Goal: Task Accomplishment & Management: Complete application form

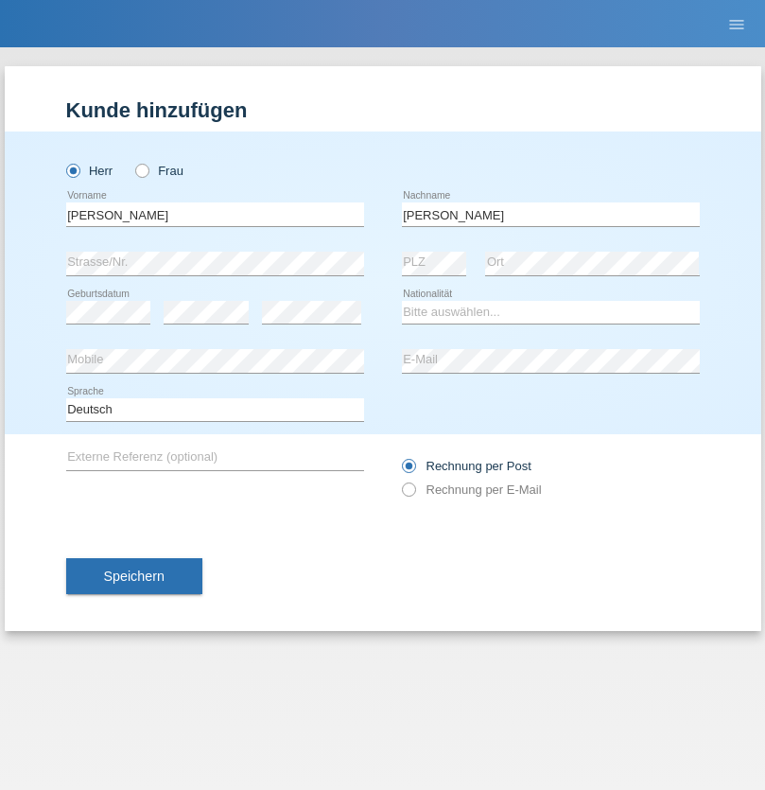
type input "[PERSON_NAME]"
select select "DE"
select select "C"
select select "01"
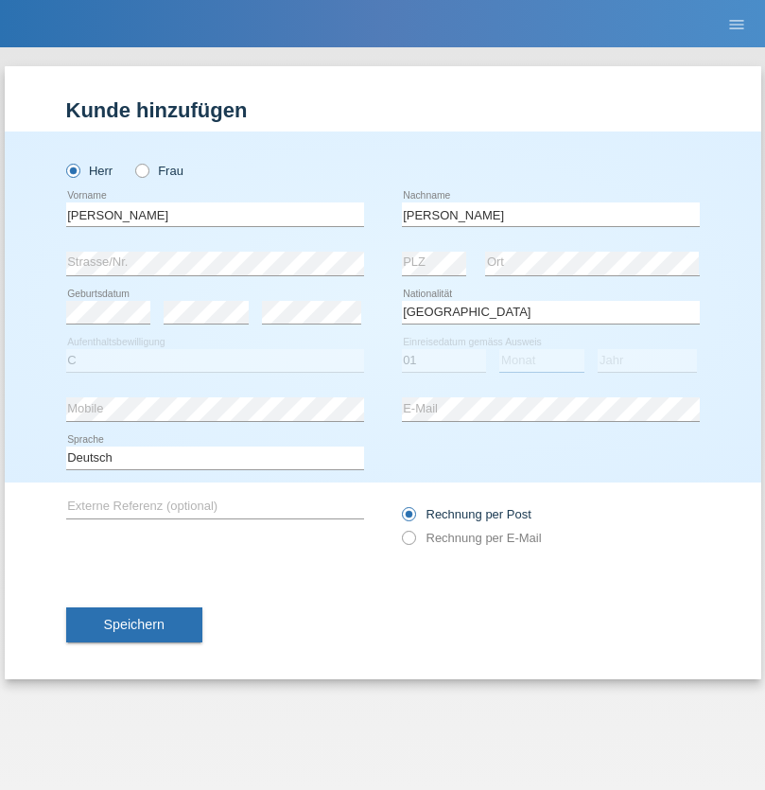
select select "03"
select select "2021"
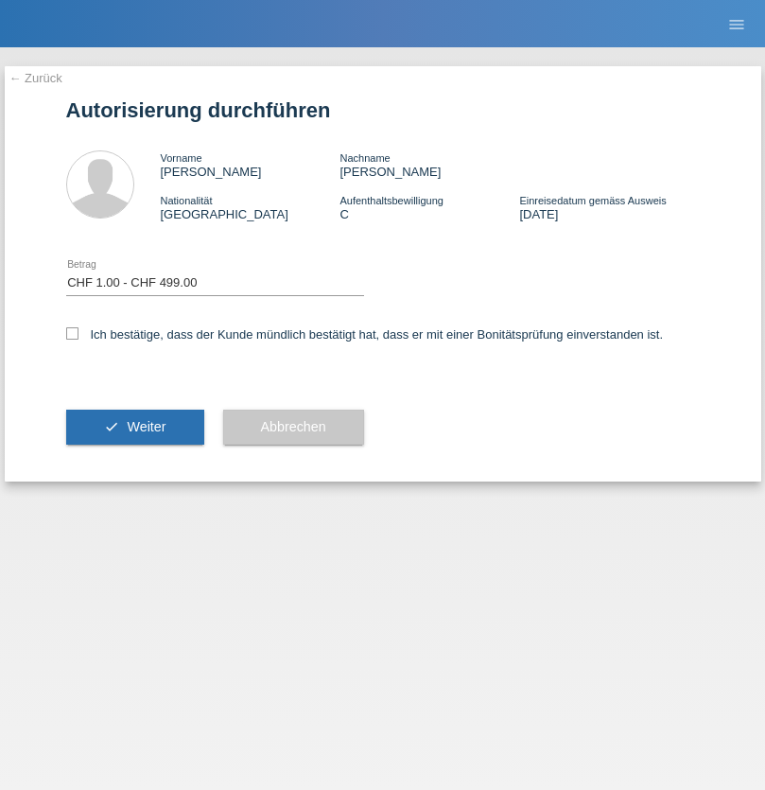
select select "1"
checkbox input "true"
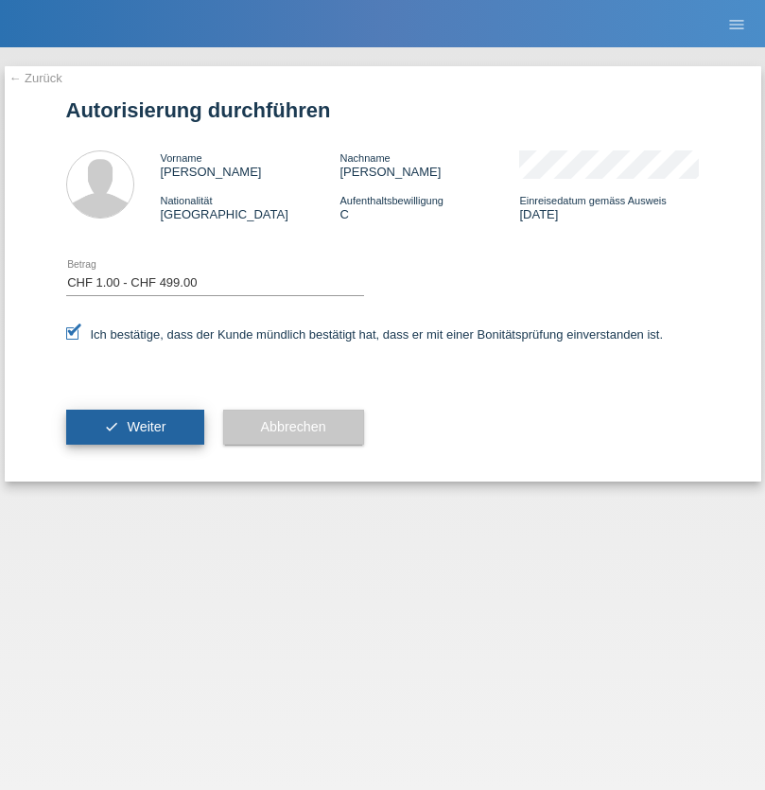
click at [134, 426] on span "Weiter" at bounding box center [146, 426] width 39 height 15
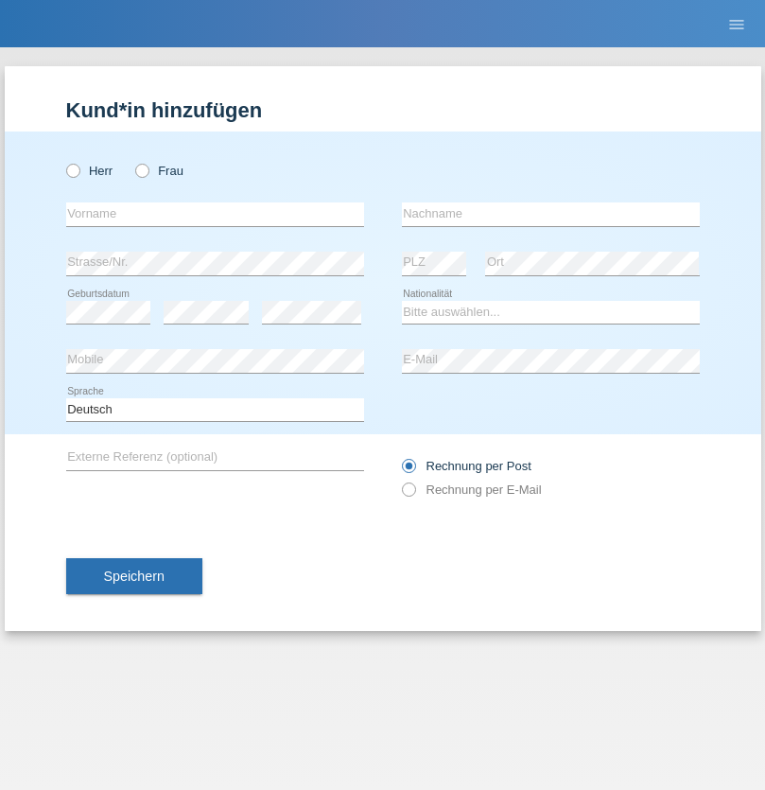
radio input "true"
click at [215, 214] on input "text" at bounding box center [215, 214] width 298 height 24
type input "Bekim"
click at [550, 214] on input "text" at bounding box center [551, 214] width 298 height 24
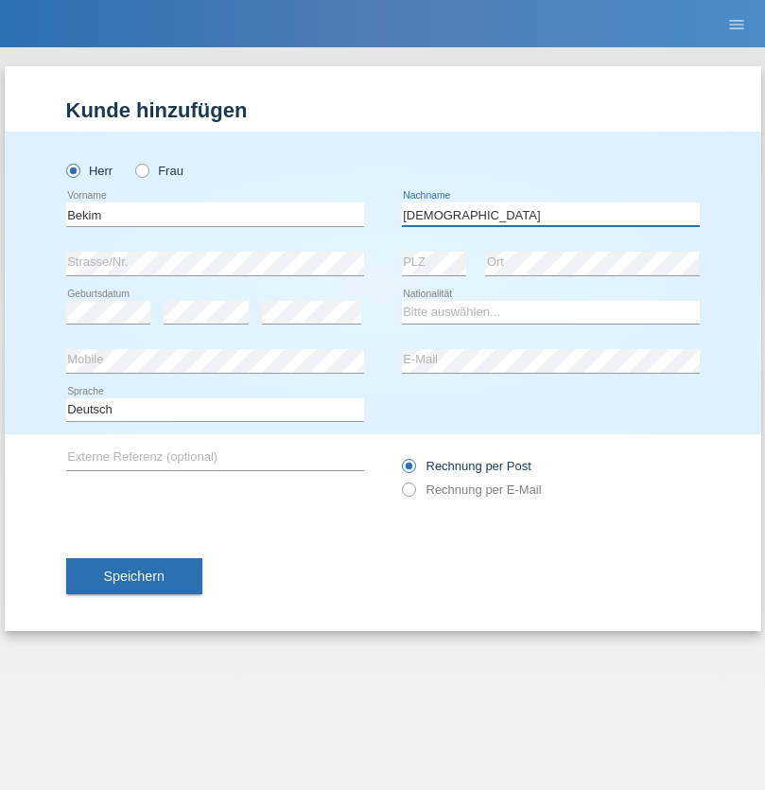
type input "[DEMOGRAPHIC_DATA]"
select select "CH"
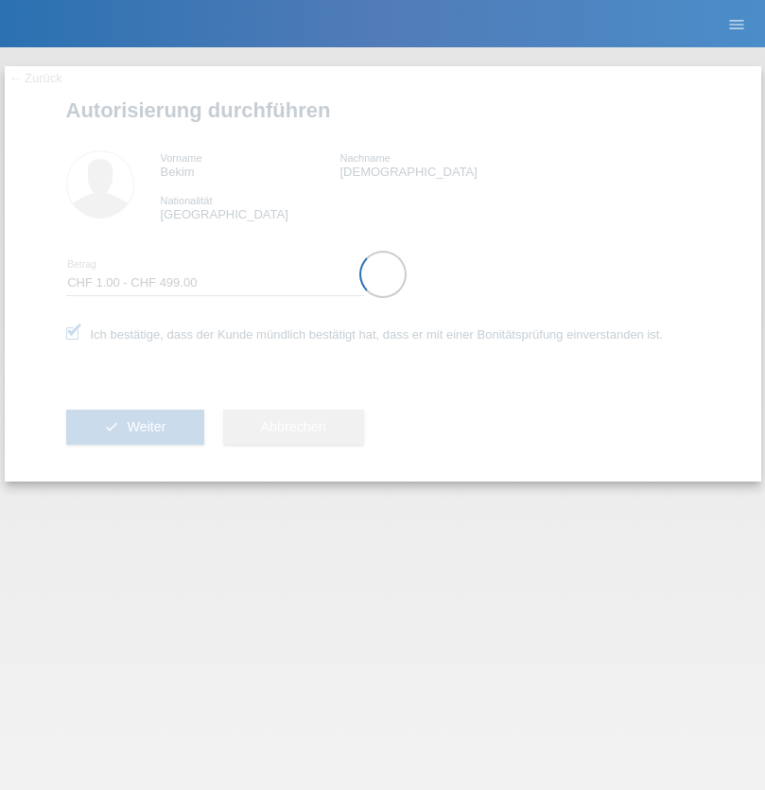
select select "1"
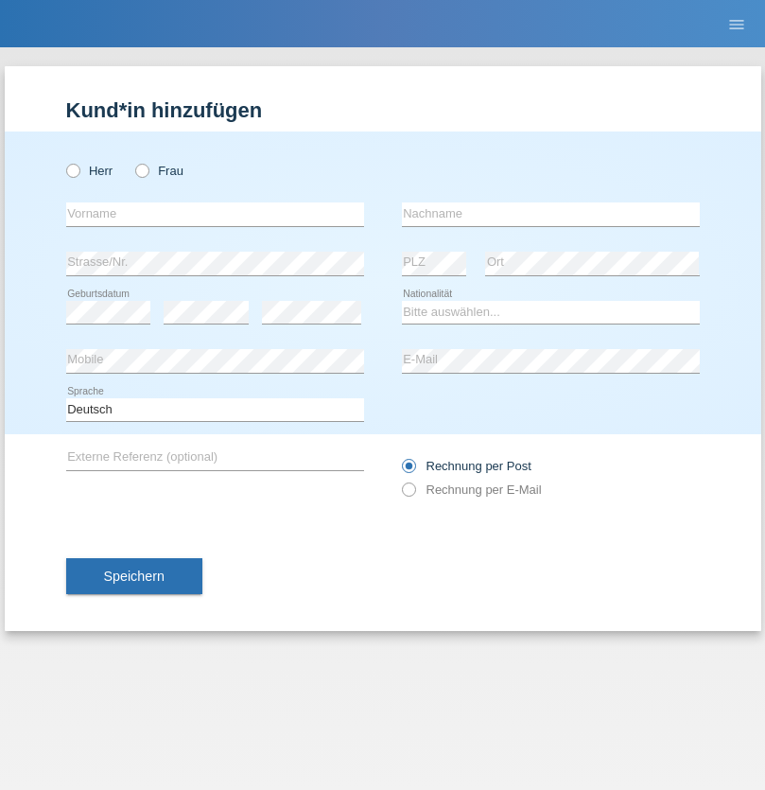
radio input "true"
click at [215, 214] on input "text" at bounding box center [215, 214] width 298 height 24
type input "[PERSON_NAME]"
click at [550, 214] on input "text" at bounding box center [551, 214] width 298 height 24
type input "Florin"
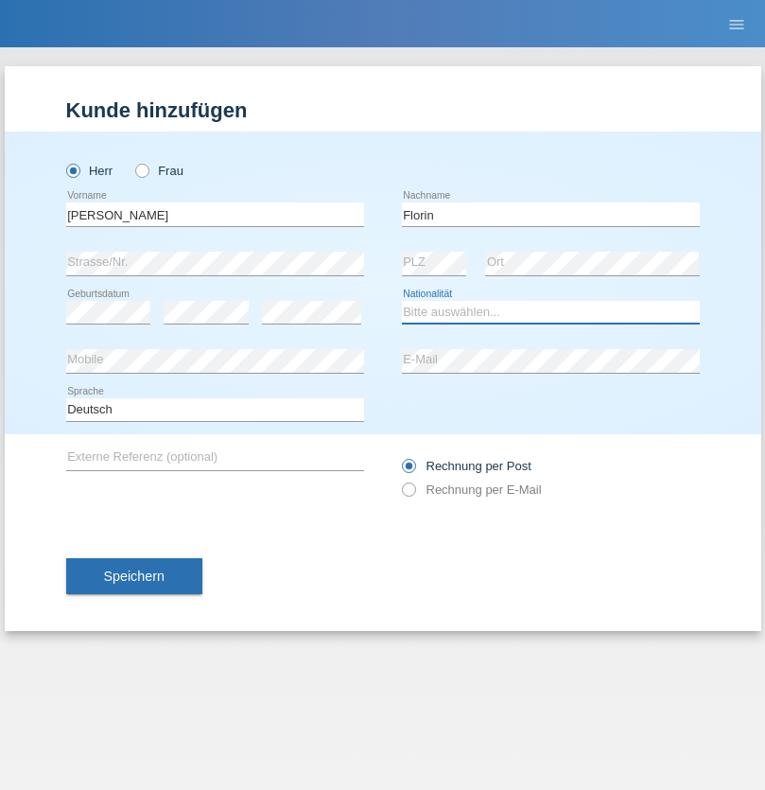
select select "RO"
select select "C"
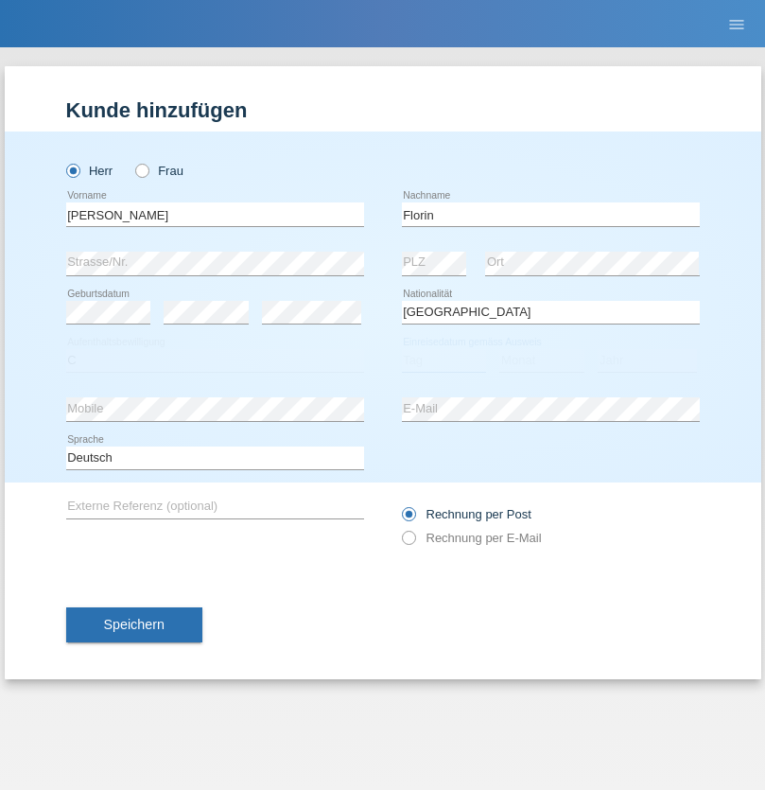
select select "29"
select select "02"
select select "2021"
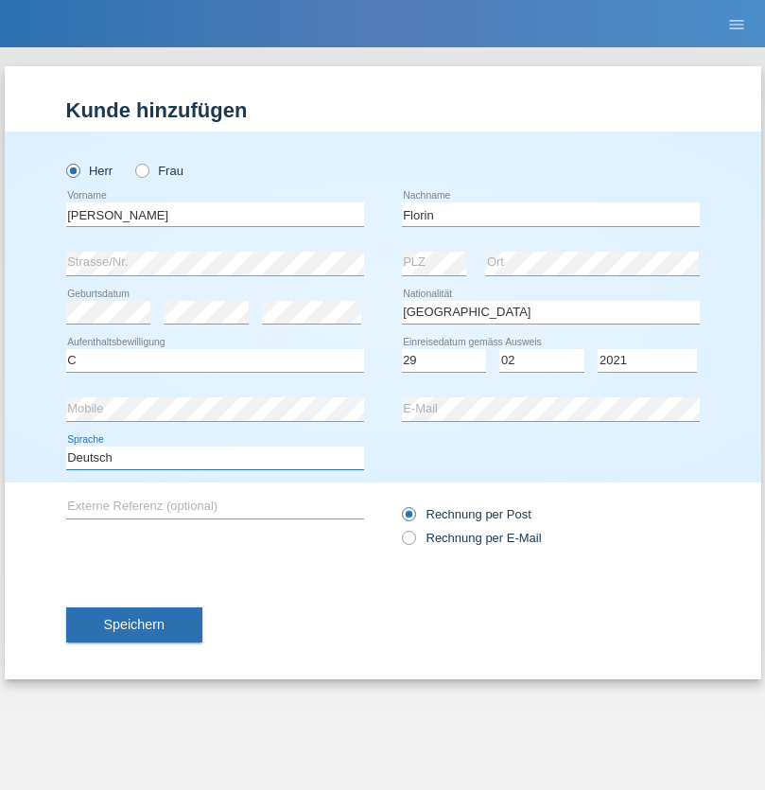
select select "en"
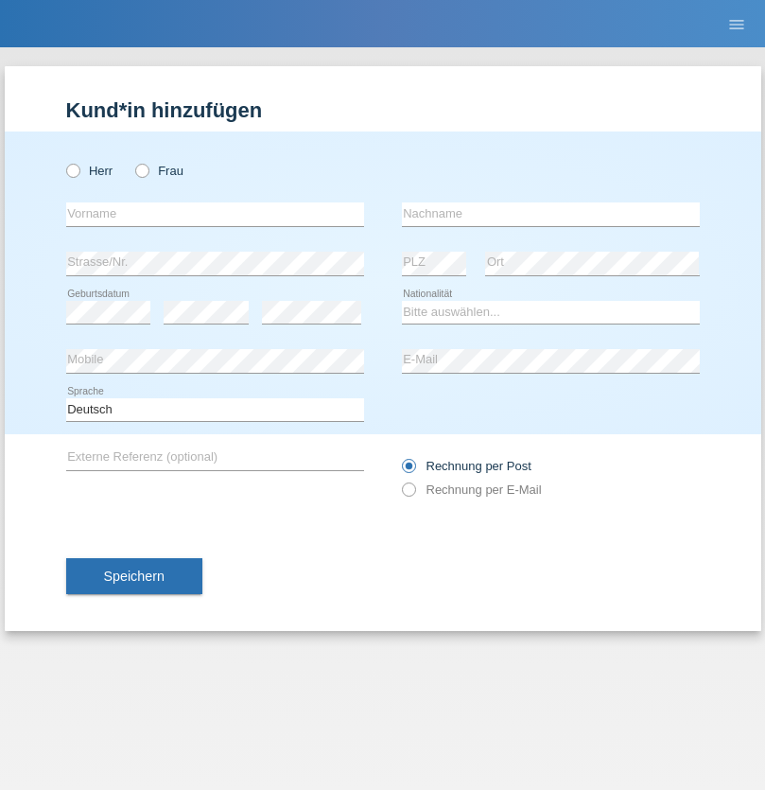
radio input "true"
click at [215, 214] on input "text" at bounding box center [215, 214] width 298 height 24
type input "Ruth"
click at [550, 214] on input "text" at bounding box center [551, 214] width 298 height 24
type input "Krebs"
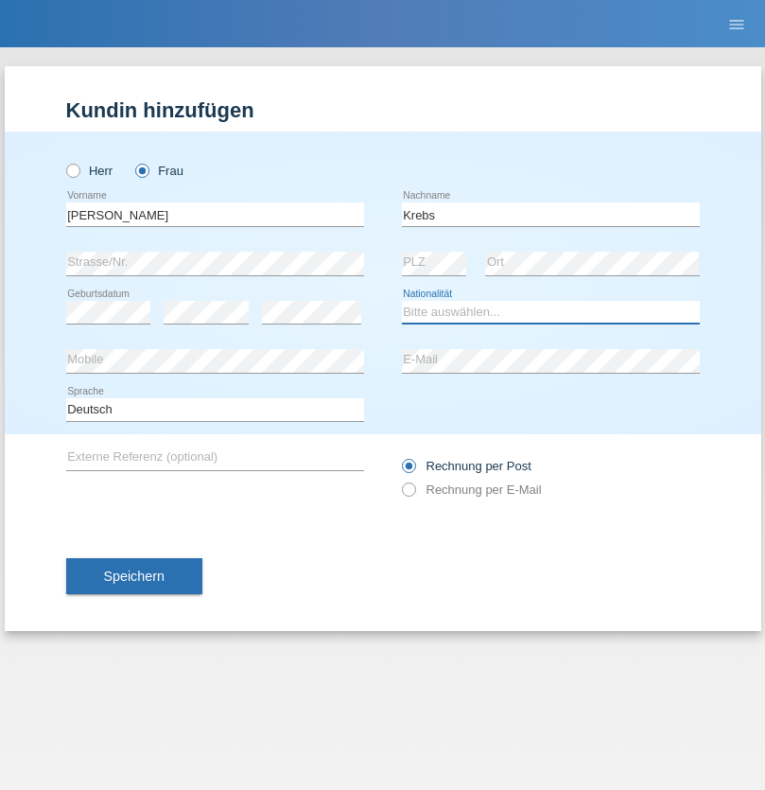
select select "CH"
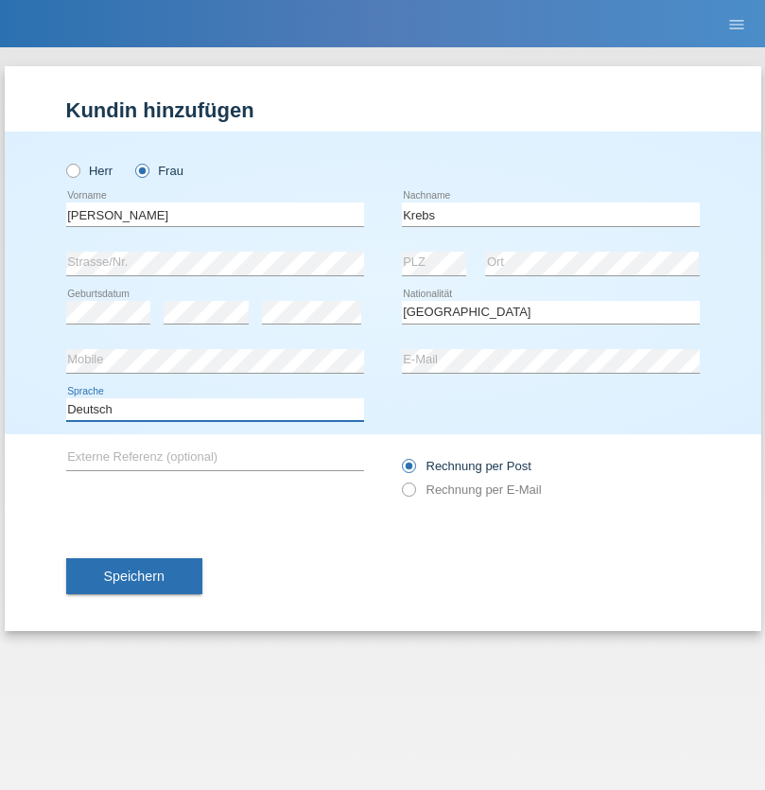
select select "en"
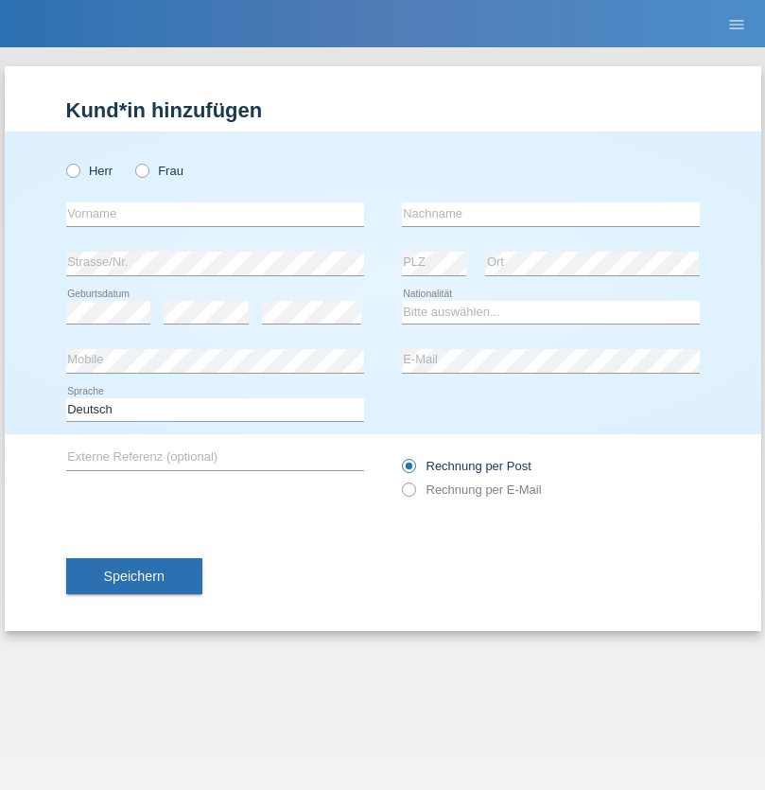
radio input "true"
click at [215, 214] on input "text" at bounding box center [215, 214] width 298 height 24
type input "Qovanaj"
click at [550, 214] on input "text" at bounding box center [551, 214] width 298 height 24
type input "Shaban"
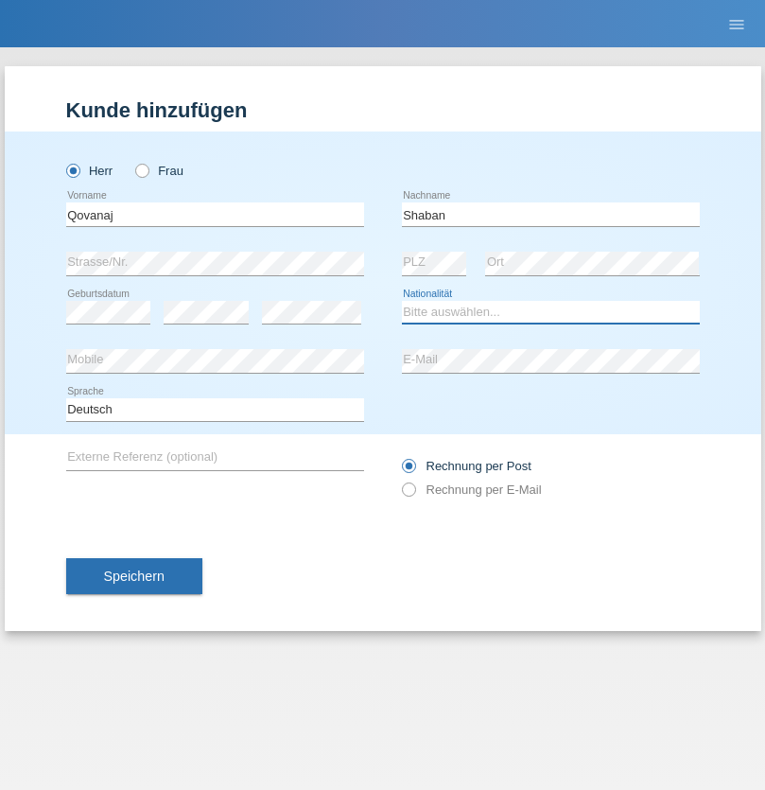
select select "CH"
radio input "true"
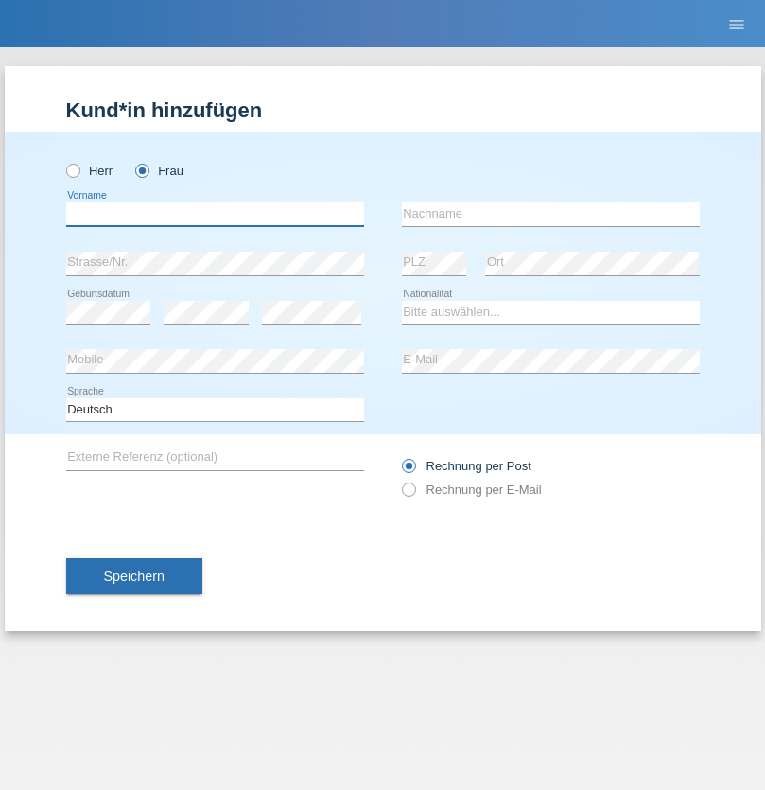
click at [215, 214] on input "text" at bounding box center [215, 214] width 298 height 24
type input "[PERSON_NAME]"
click at [550, 214] on input "text" at bounding box center [551, 214] width 298 height 24
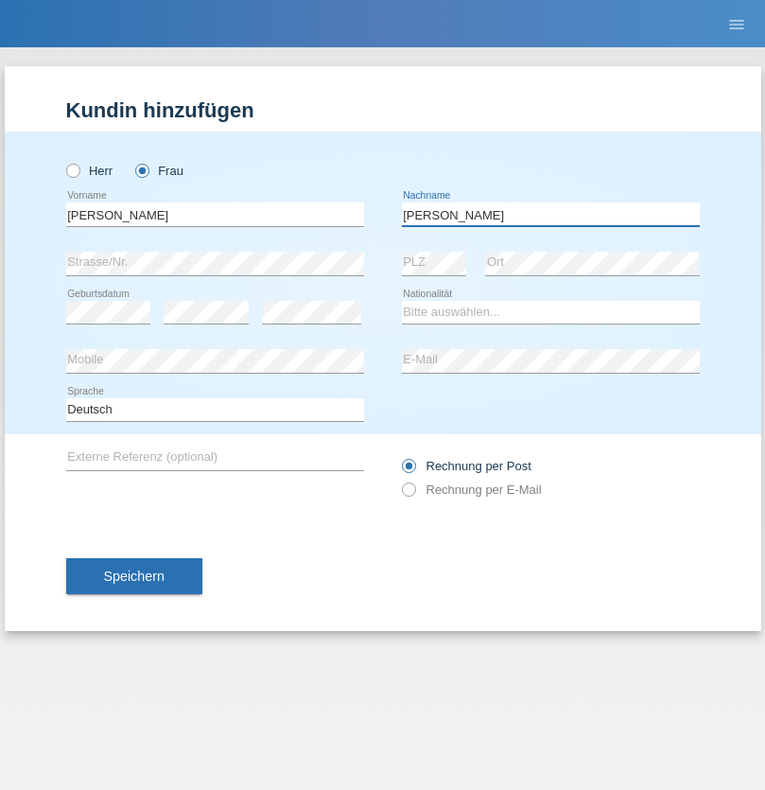
type input "[PERSON_NAME]"
select select "CH"
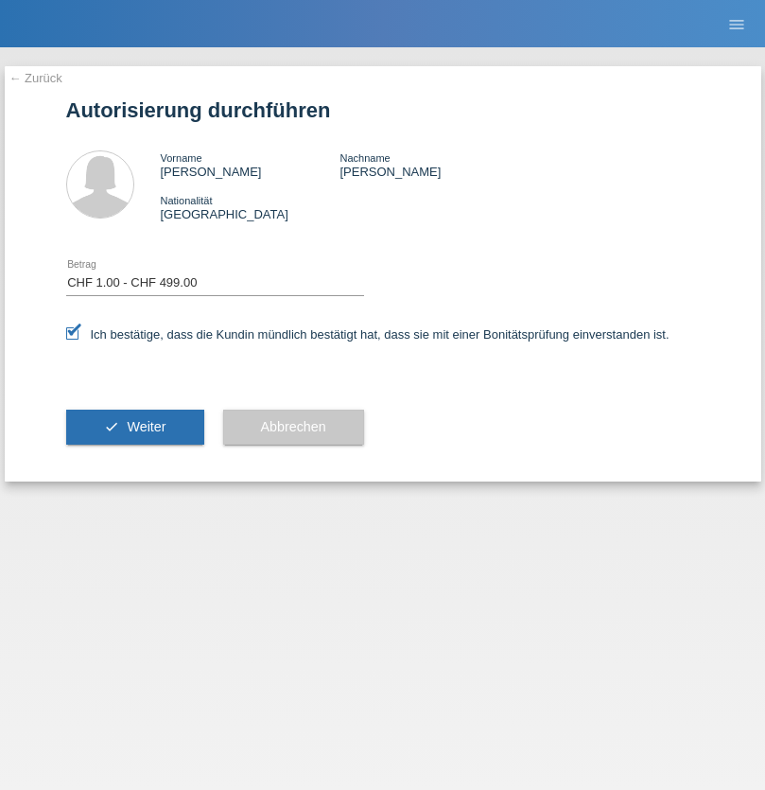
select select "1"
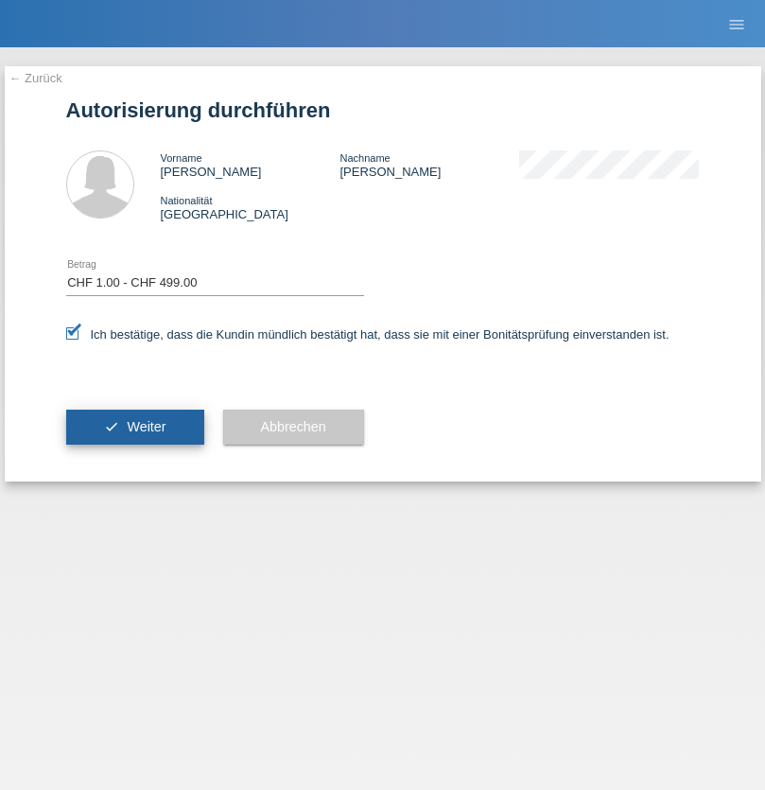
click at [134, 426] on span "Weiter" at bounding box center [146, 426] width 39 height 15
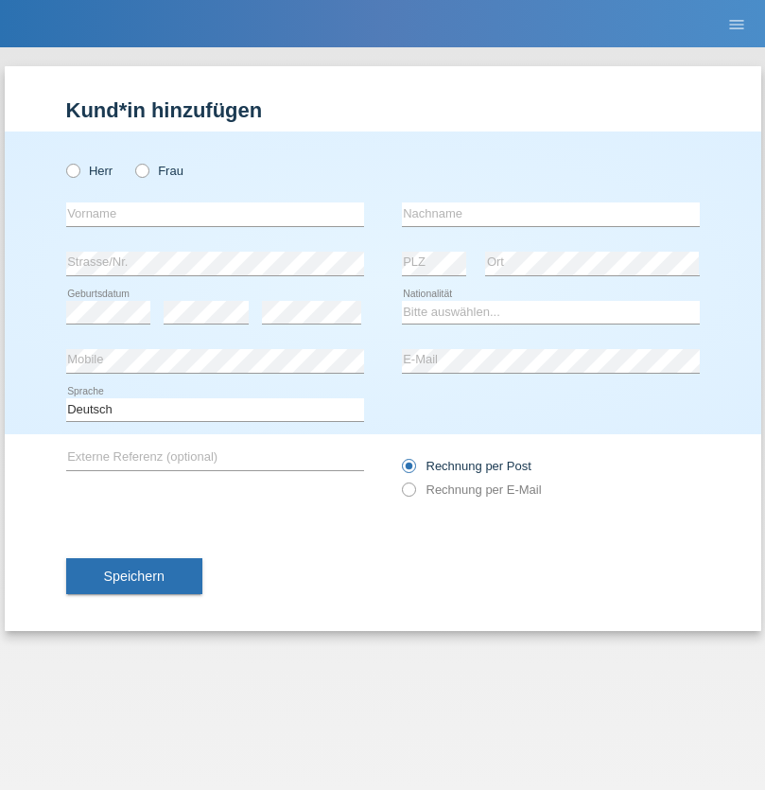
radio input "true"
click at [215, 214] on input "text" at bounding box center [215, 214] width 298 height 24
type input "Kata"
click at [550, 214] on input "text" at bounding box center [551, 214] width 298 height 24
type input "Purkic"
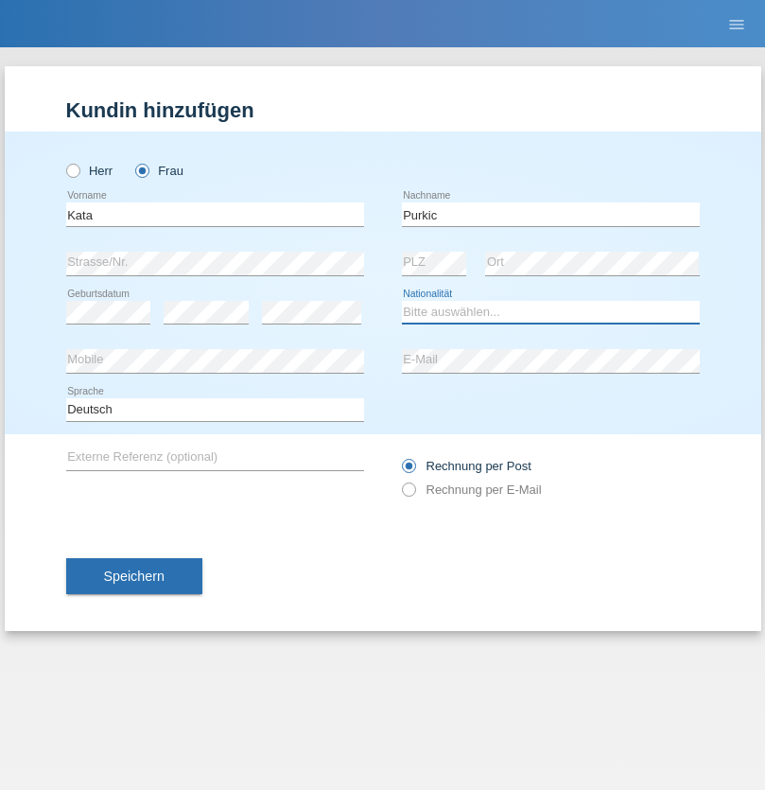
select select "HR"
select select "C"
select select "17"
select select "08"
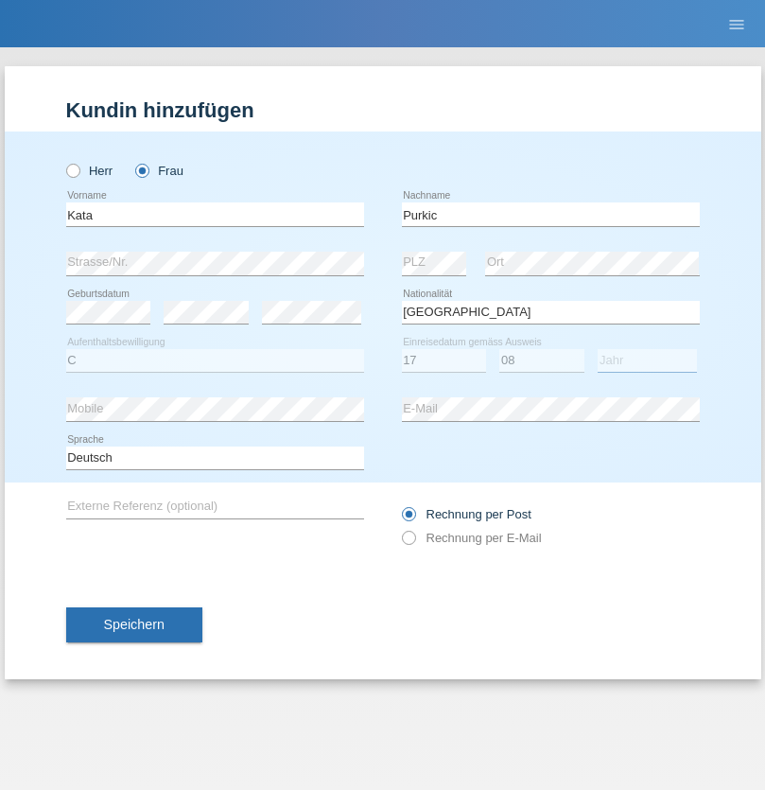
select select "1992"
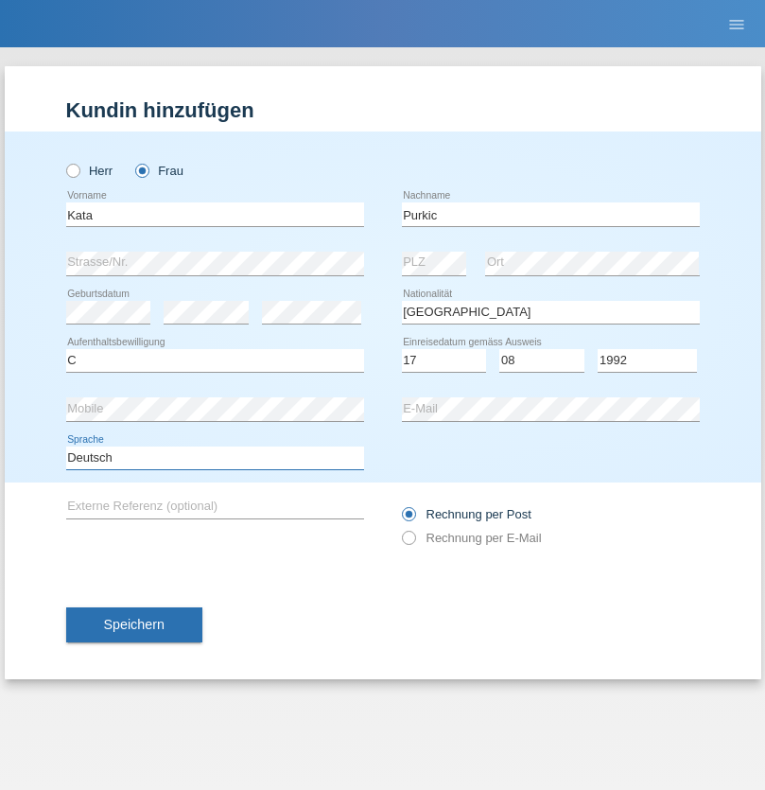
select select "en"
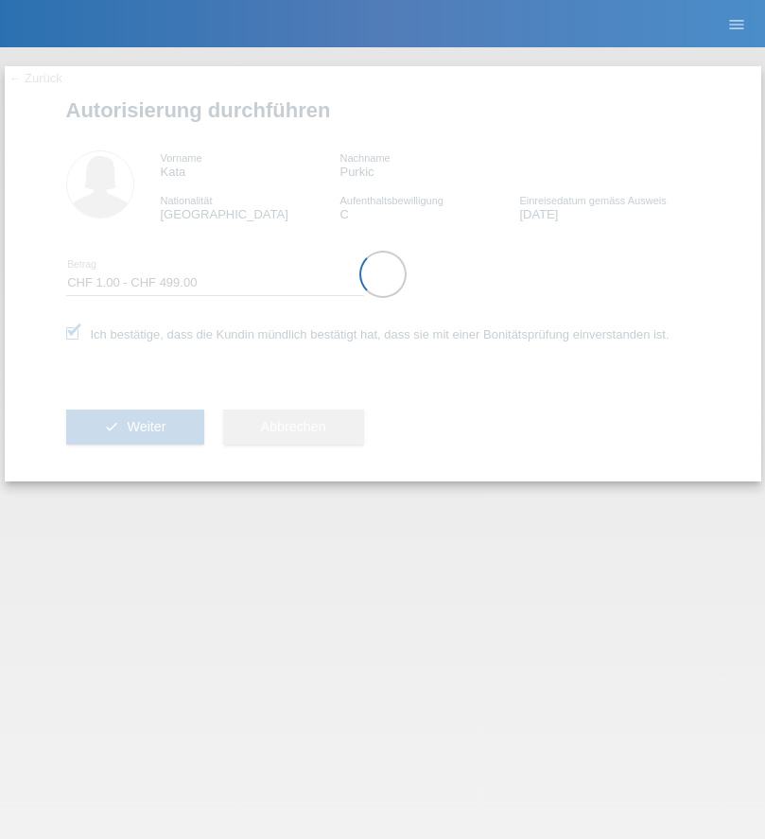
select select "1"
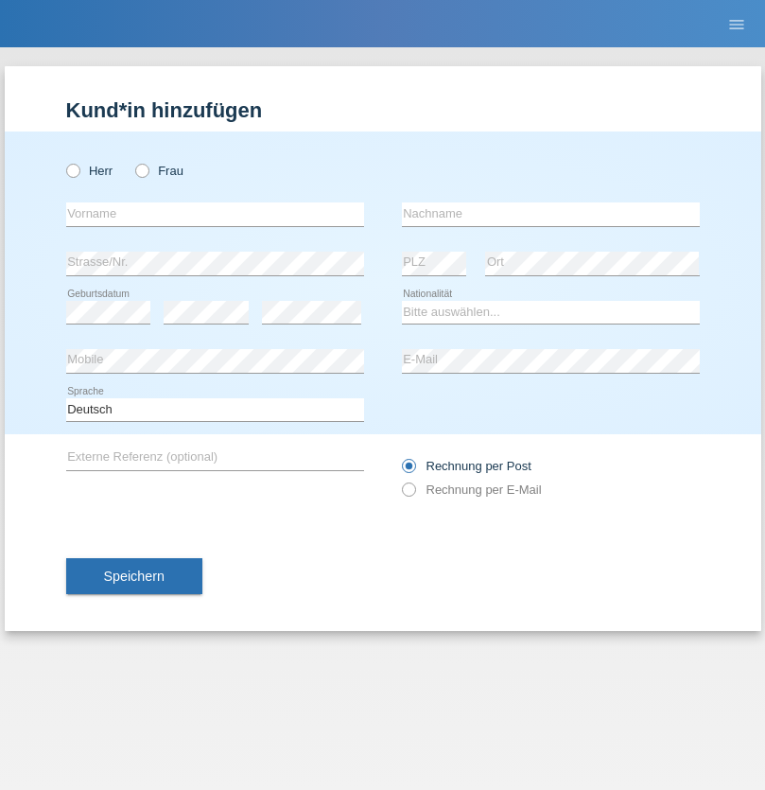
radio input "true"
click at [215, 214] on input "text" at bounding box center [215, 214] width 298 height 24
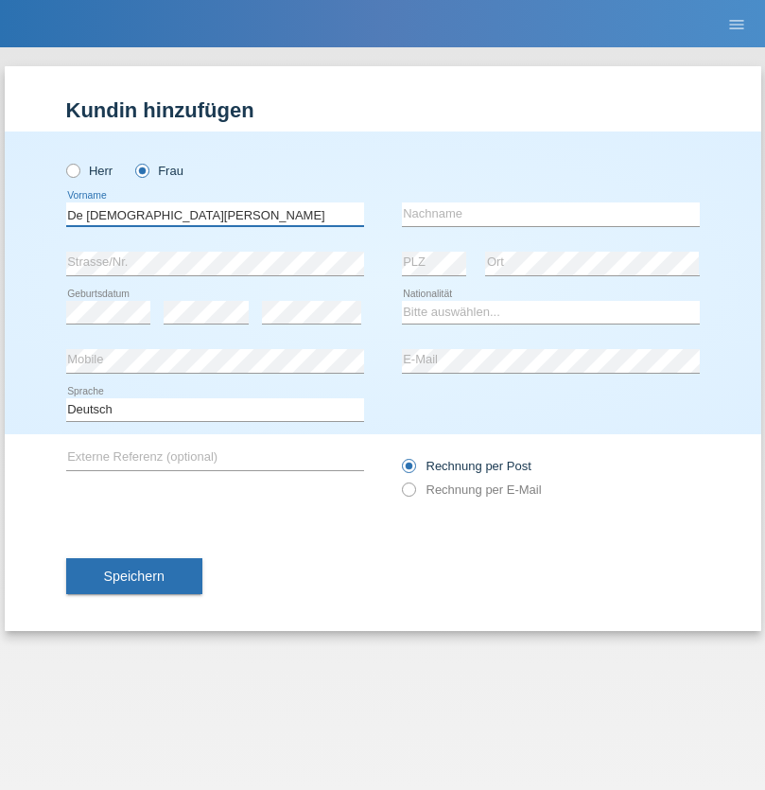
type input "De Jesus Silva"
click at [550, 214] on input "text" at bounding box center [551, 214] width 298 height 24
type input "Antonio Joaquim"
select select "PT"
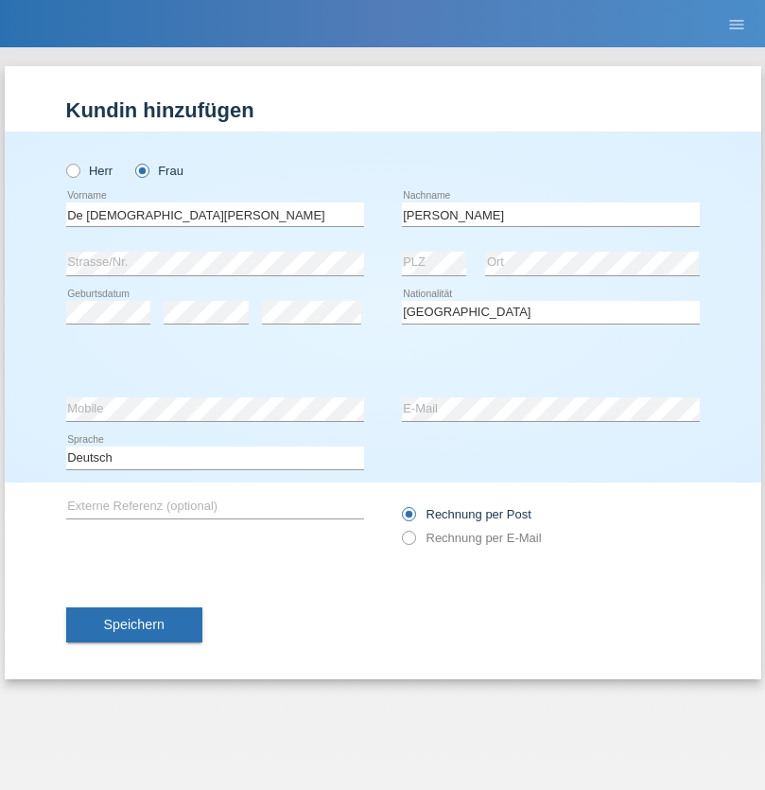
select select "C"
select select "02"
select select "01"
select select "2021"
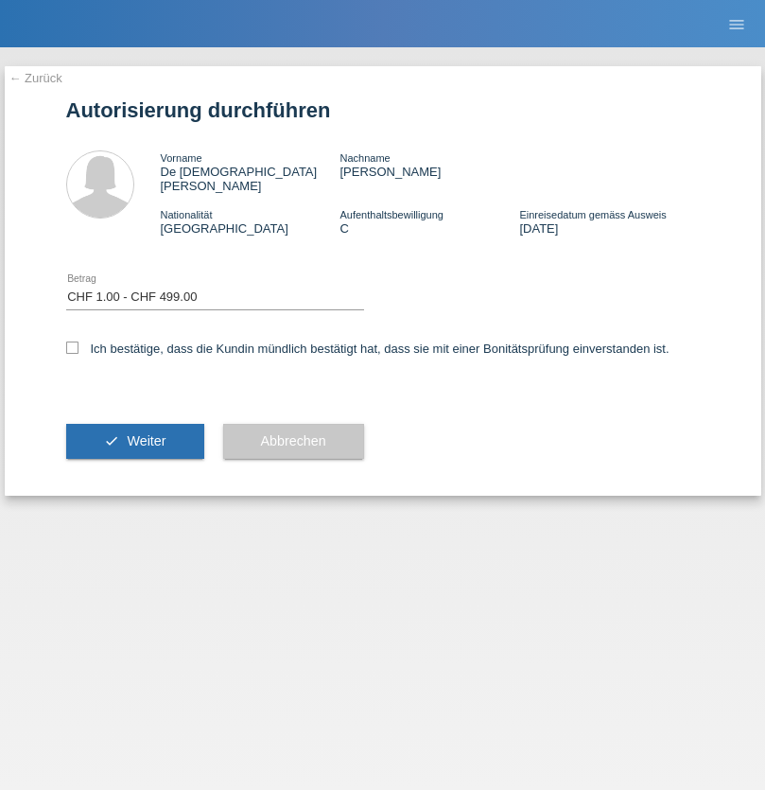
select select "1"
checkbox input "true"
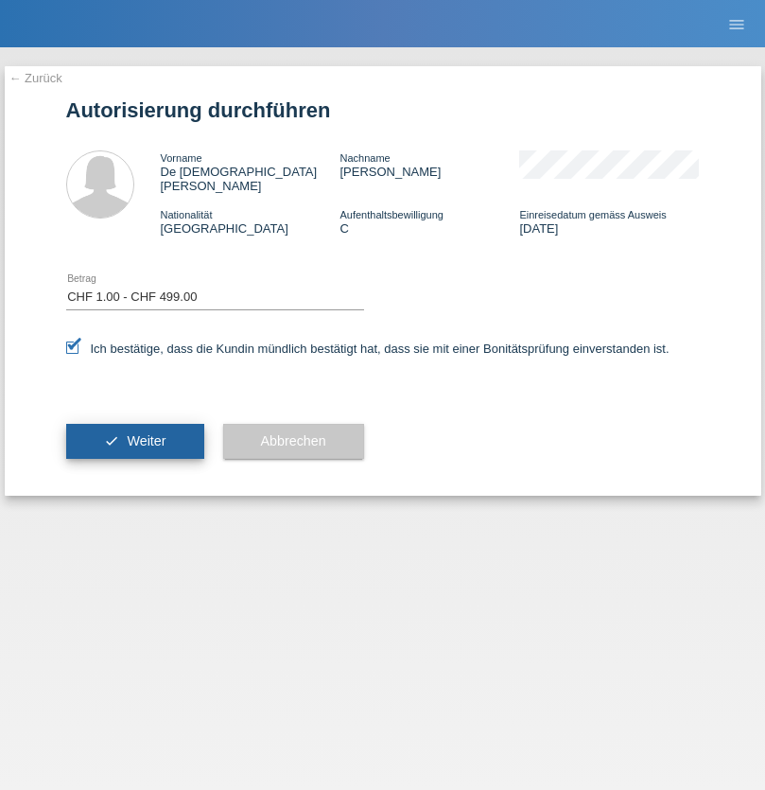
click at [134, 433] on span "Weiter" at bounding box center [146, 440] width 39 height 15
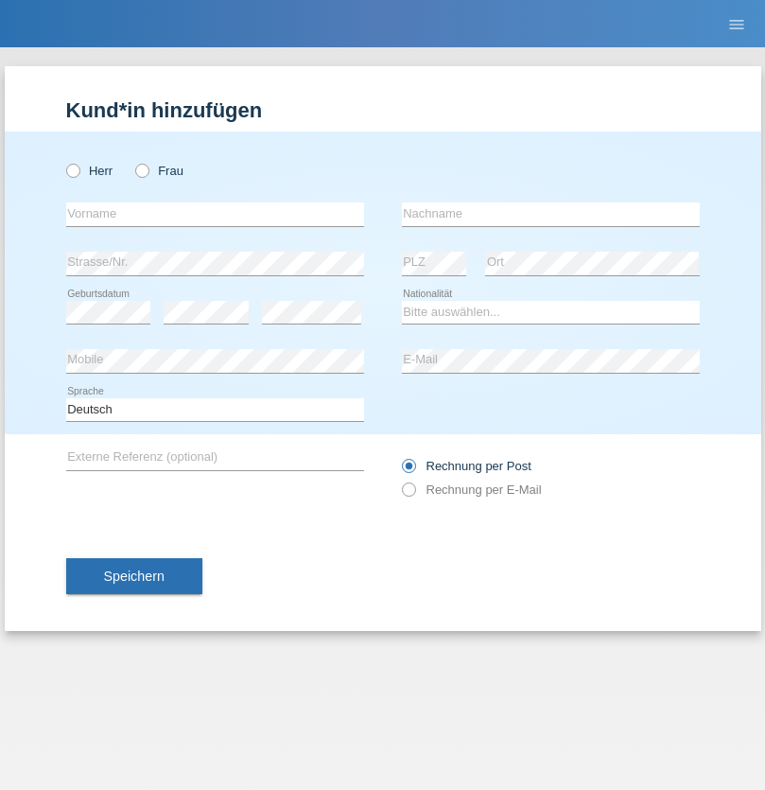
radio input "true"
click at [215, 214] on input "text" at bounding box center [215, 214] width 298 height 24
type input "[PERSON_NAME]"
click at [550, 214] on input "text" at bounding box center [551, 214] width 298 height 24
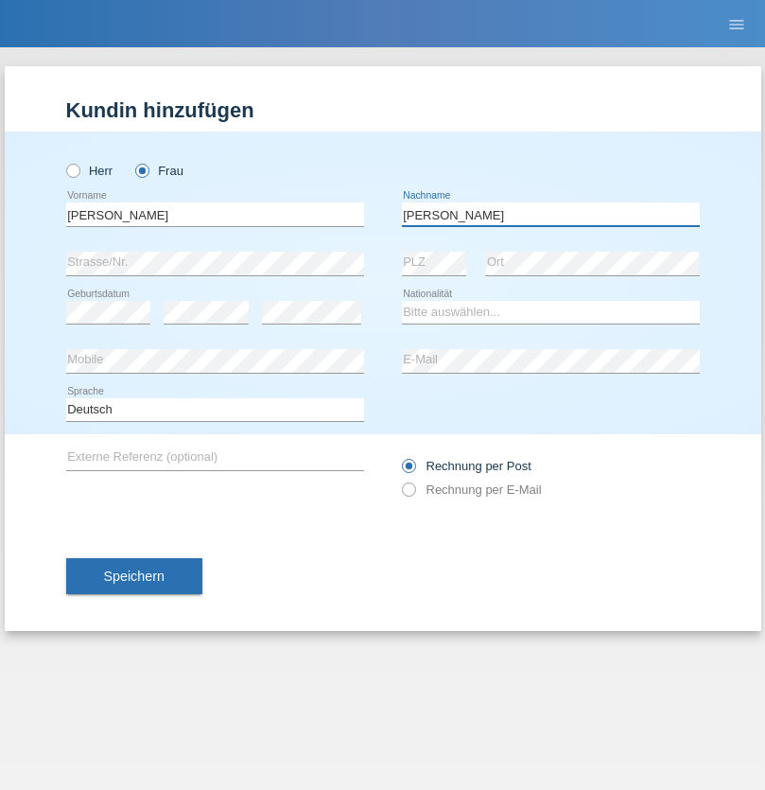
type input "[PERSON_NAME]"
select select "PT"
select select "C"
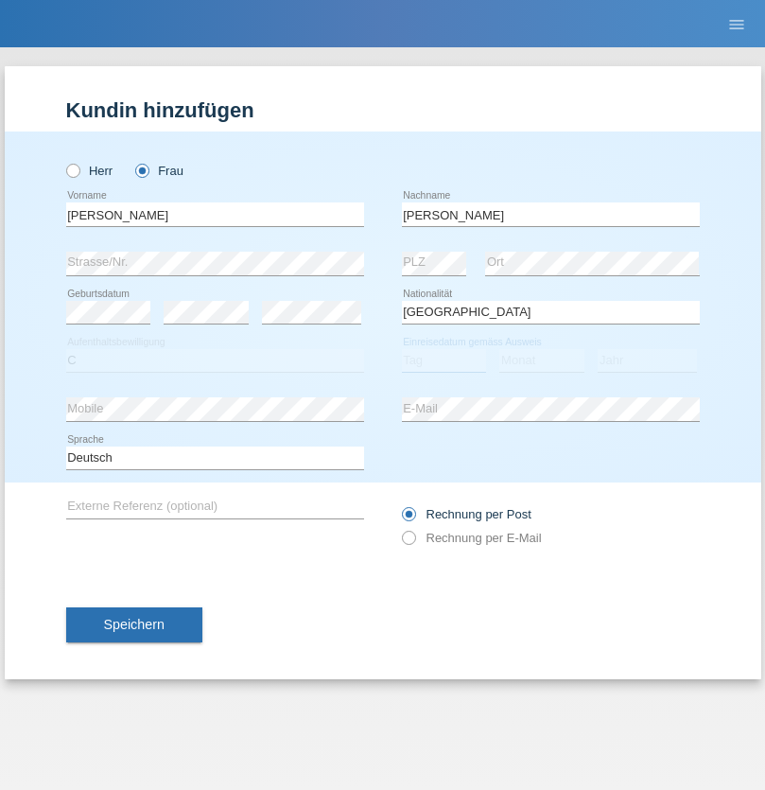
select select "22"
select select "08"
select select "2021"
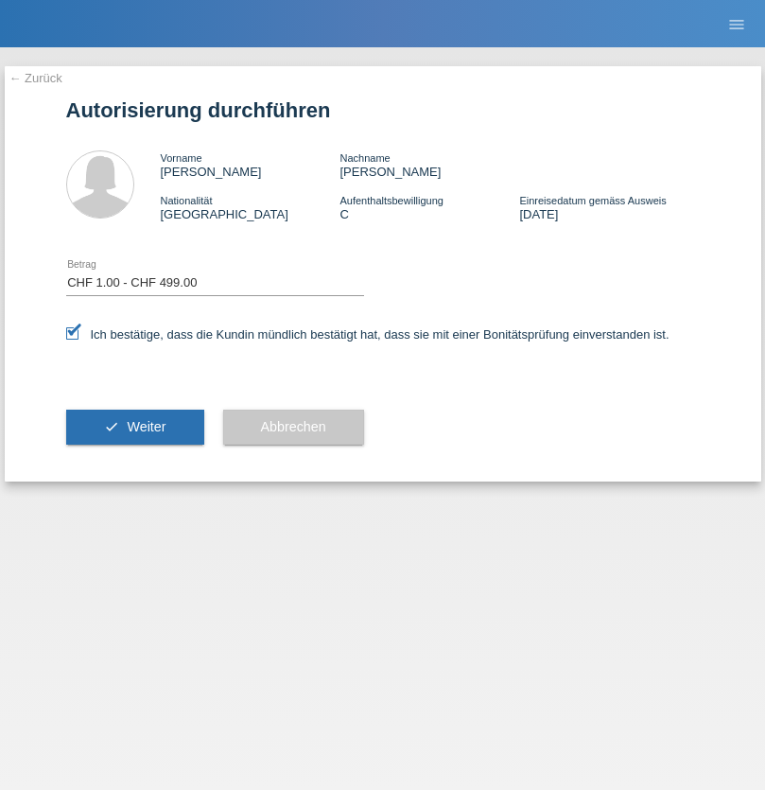
select select "1"
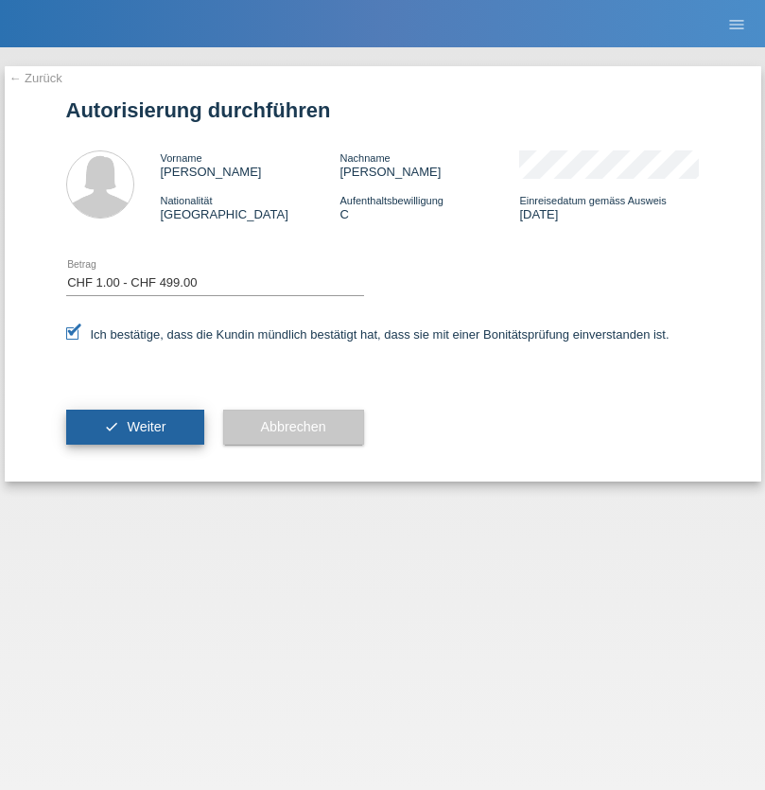
click at [134, 426] on span "Weiter" at bounding box center [146, 426] width 39 height 15
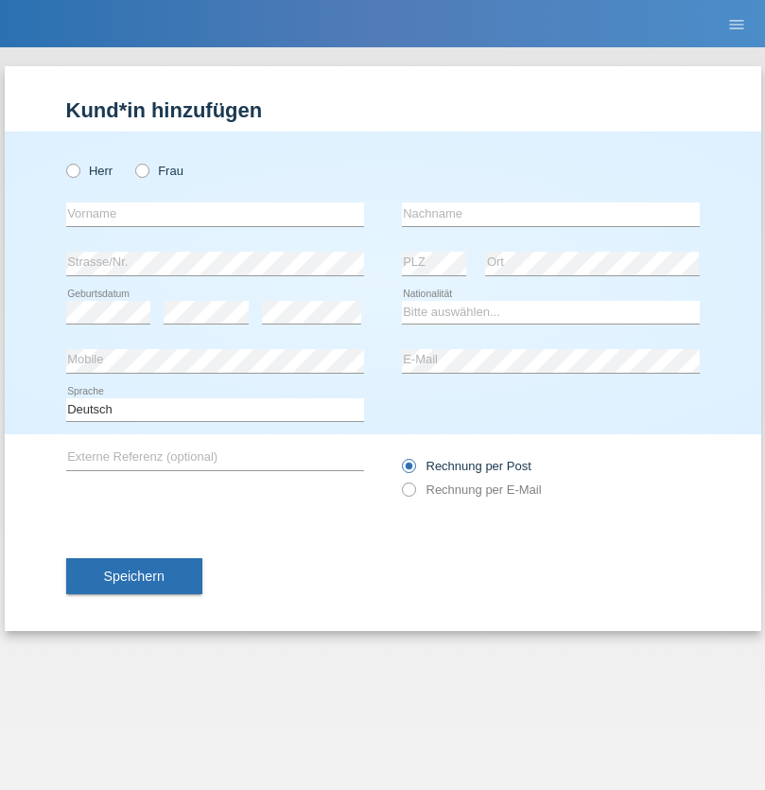
radio input "true"
click at [215, 214] on input "text" at bounding box center [215, 214] width 298 height 24
type input "Marco"
click at [550, 214] on input "text" at bounding box center [551, 214] width 298 height 24
type input "Weinlein"
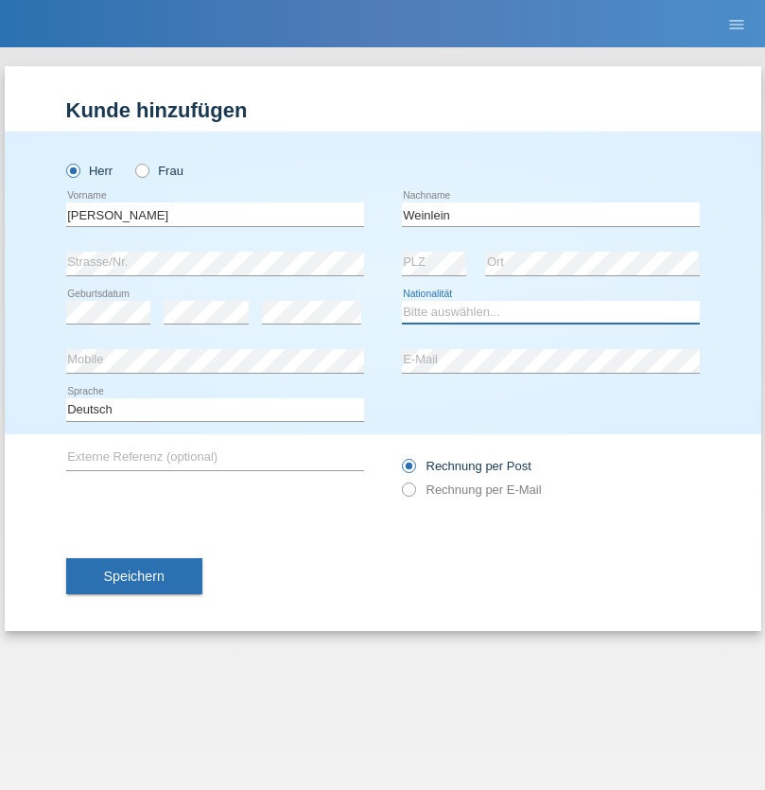
select select "CH"
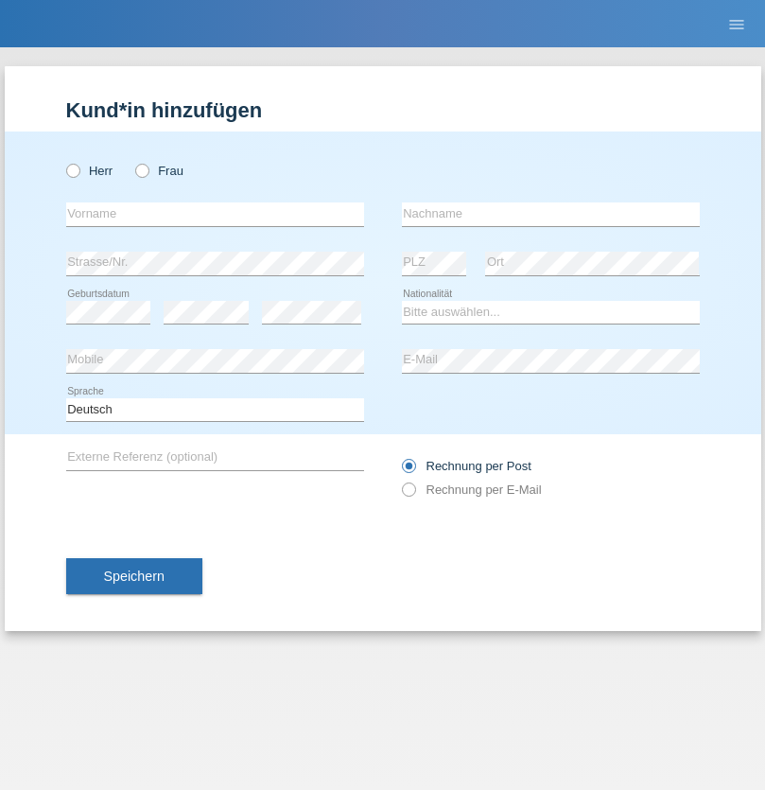
radio input "true"
click at [215, 214] on input "text" at bounding box center [215, 214] width 298 height 24
type input "Jashari lmeri"
click at [550, 214] on input "text" at bounding box center [551, 214] width 298 height 24
type input "Rabije"
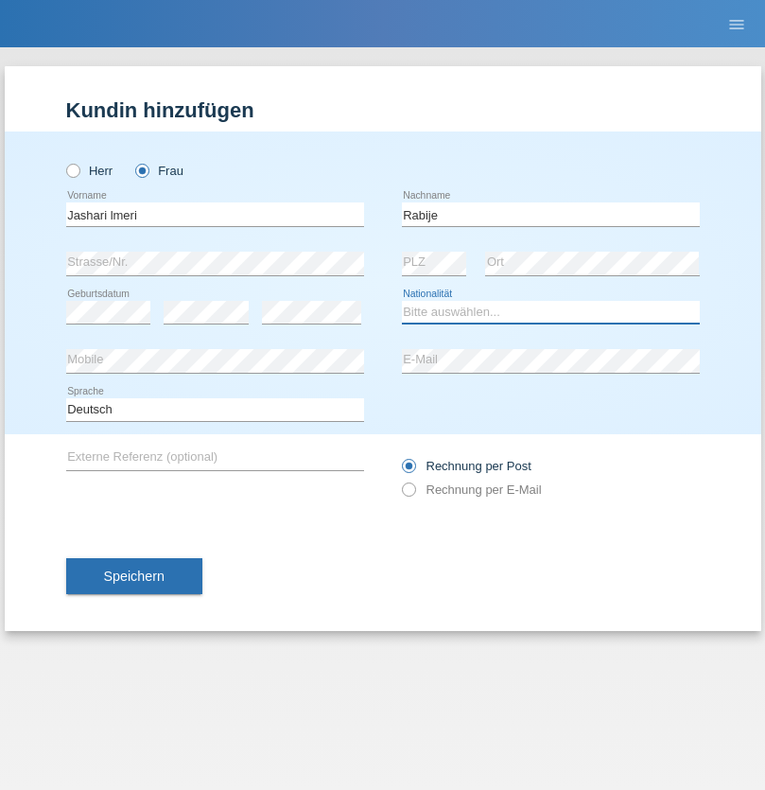
select select "CH"
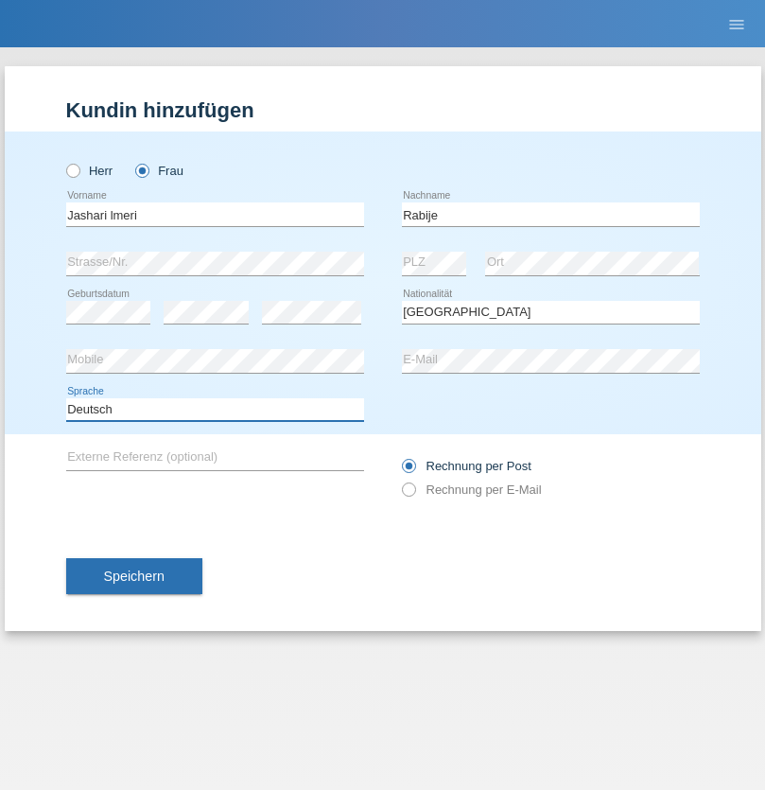
select select "en"
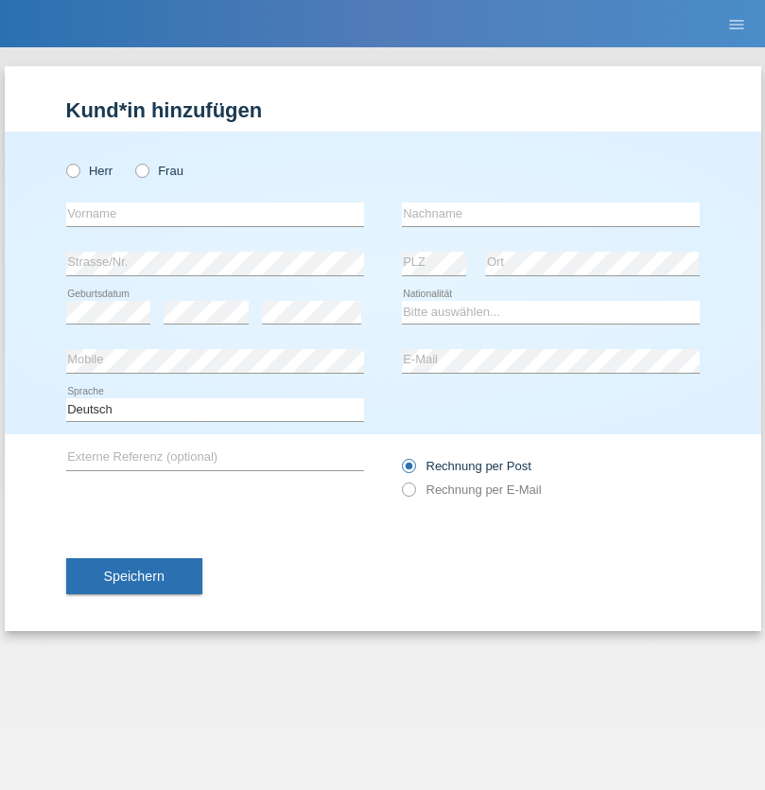
radio input "true"
click at [215, 214] on input "text" at bounding box center [215, 214] width 298 height 24
type input "firat"
click at [550, 214] on input "text" at bounding box center [551, 214] width 298 height 24
type input "kara"
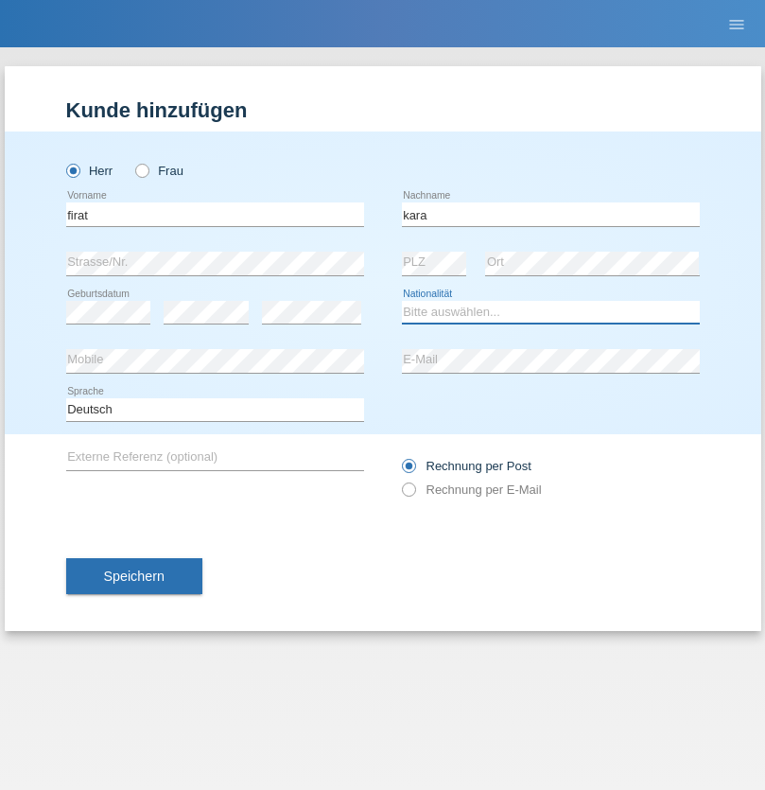
select select "CH"
radio input "true"
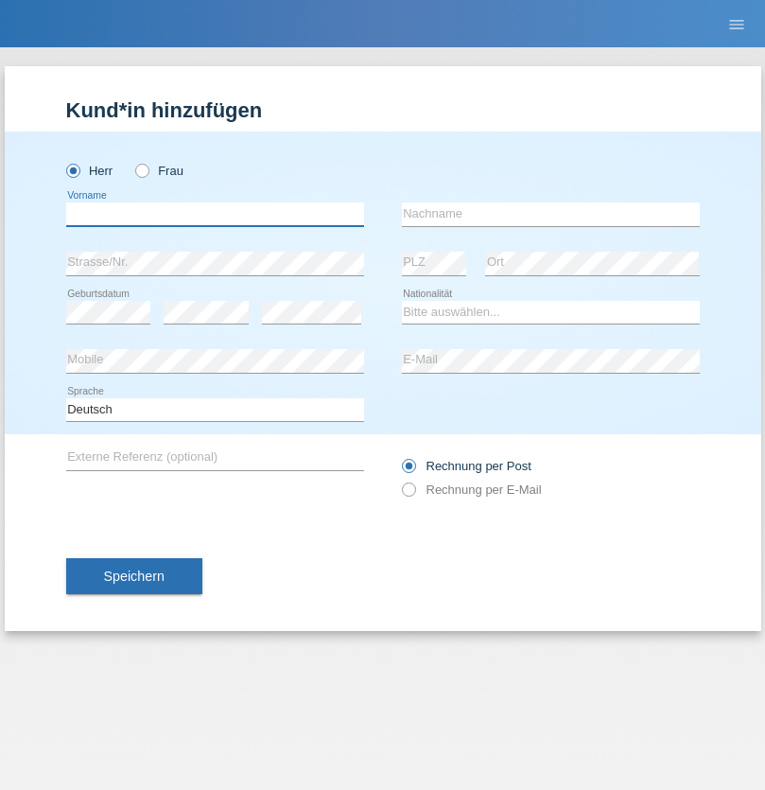
click at [215, 214] on input "text" at bounding box center [215, 214] width 298 height 24
type input "Gigov"
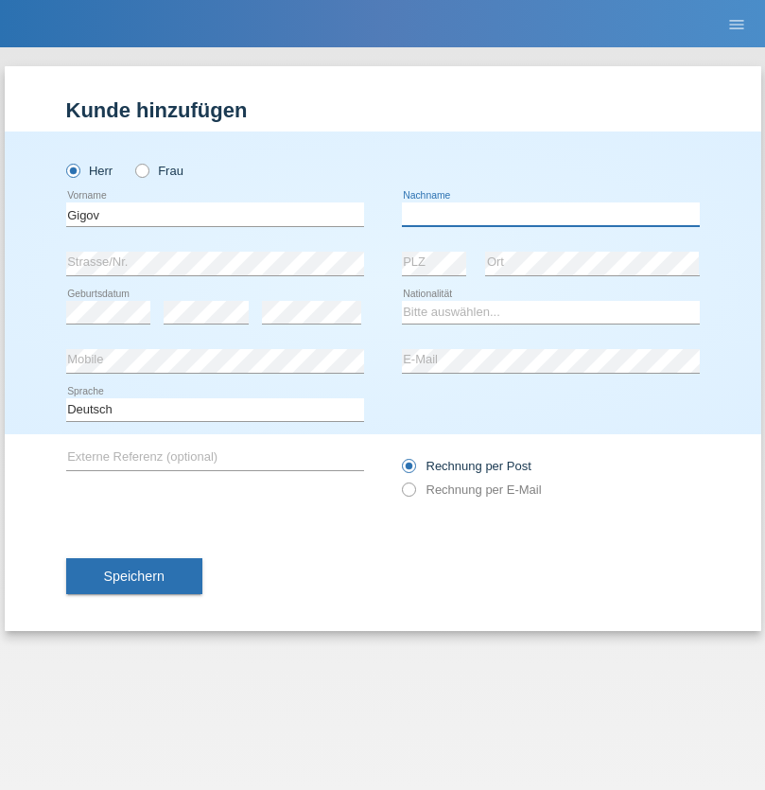
click at [550, 214] on input "text" at bounding box center [551, 214] width 298 height 24
type input "Zhan"
select select "BG"
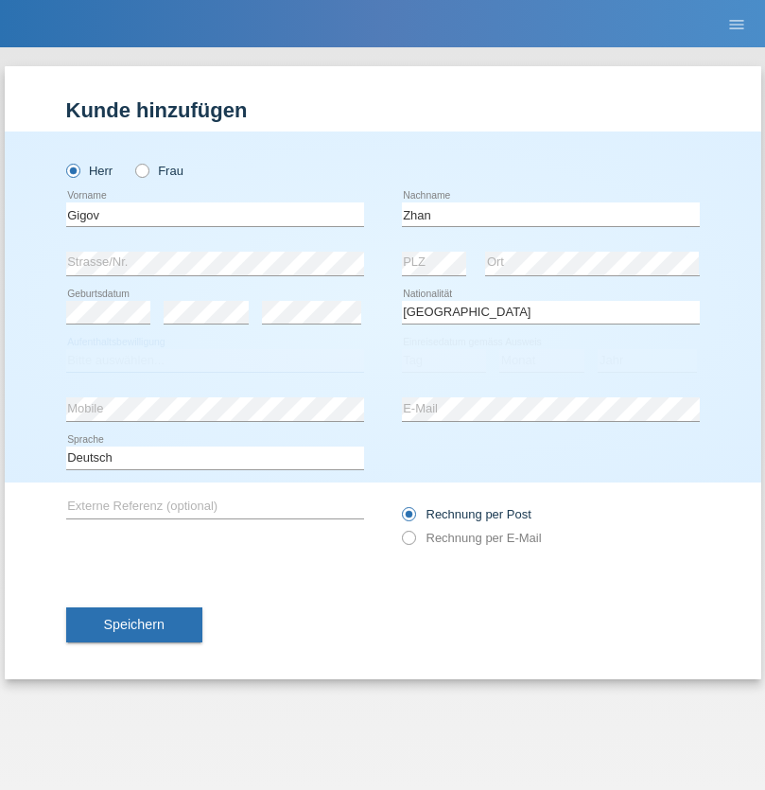
select select "C"
select select "23"
select select "10"
select select "2021"
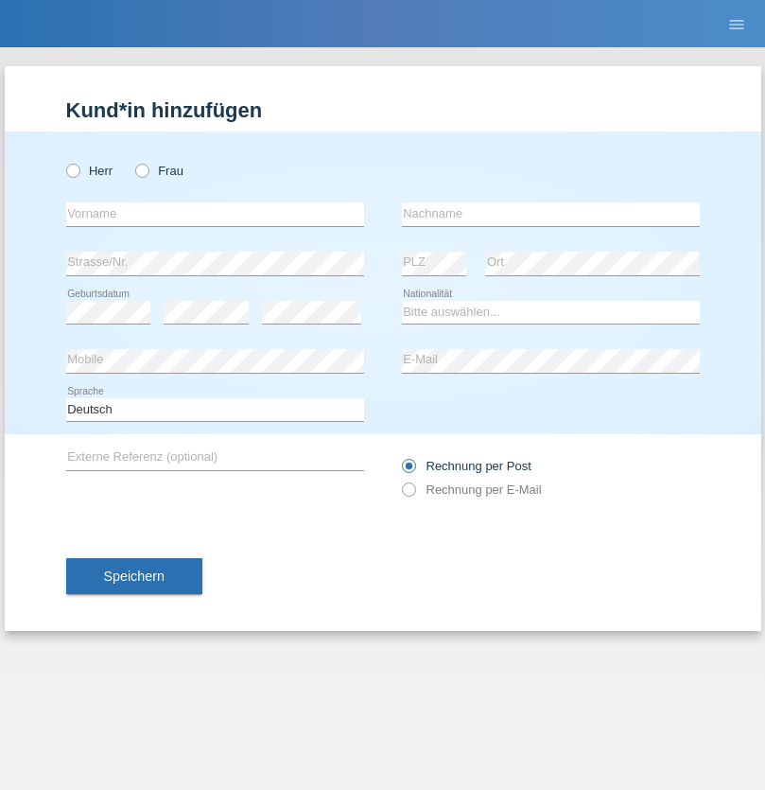
radio input "true"
click at [215, 214] on input "text" at bounding box center [215, 214] width 298 height 24
type input "Amand"
click at [550, 214] on input "text" at bounding box center [551, 214] width 298 height 24
type input "Pires"
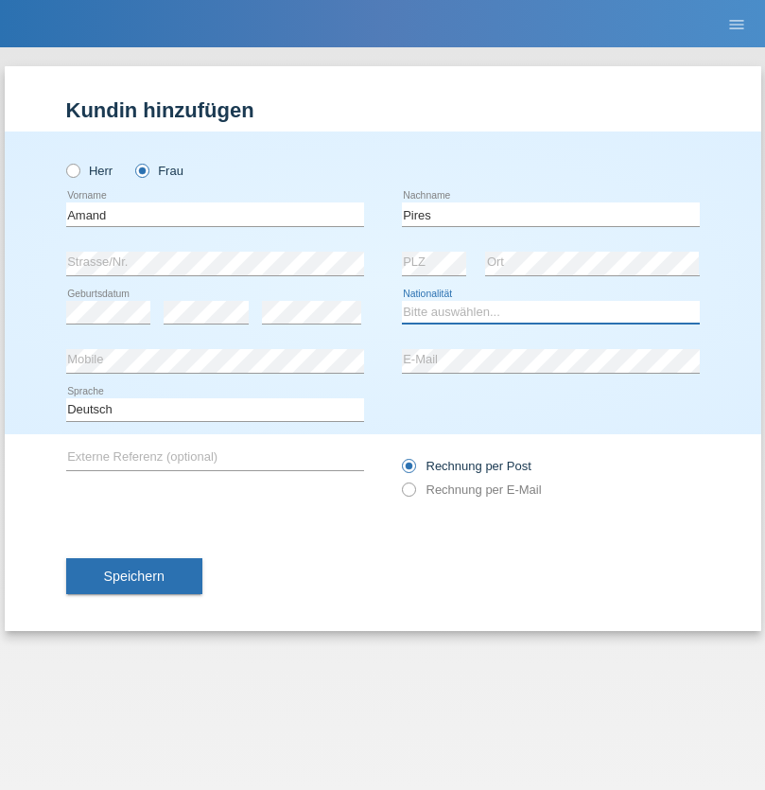
select select "CH"
radio input "true"
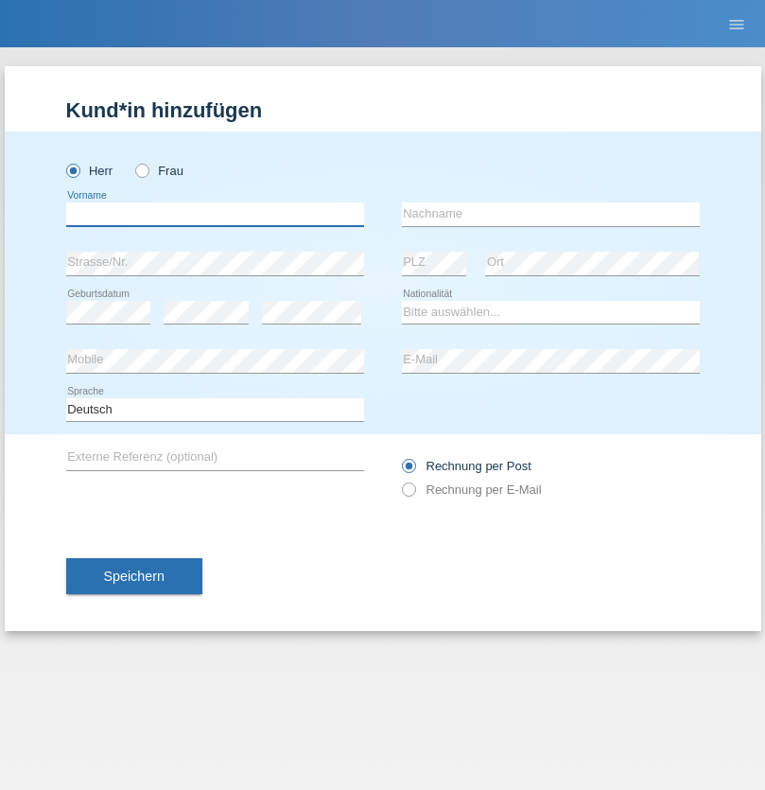
click at [215, 214] on input "text" at bounding box center [215, 214] width 298 height 24
type input "[PERSON_NAME]"
click at [550, 214] on input "text" at bounding box center [551, 214] width 298 height 24
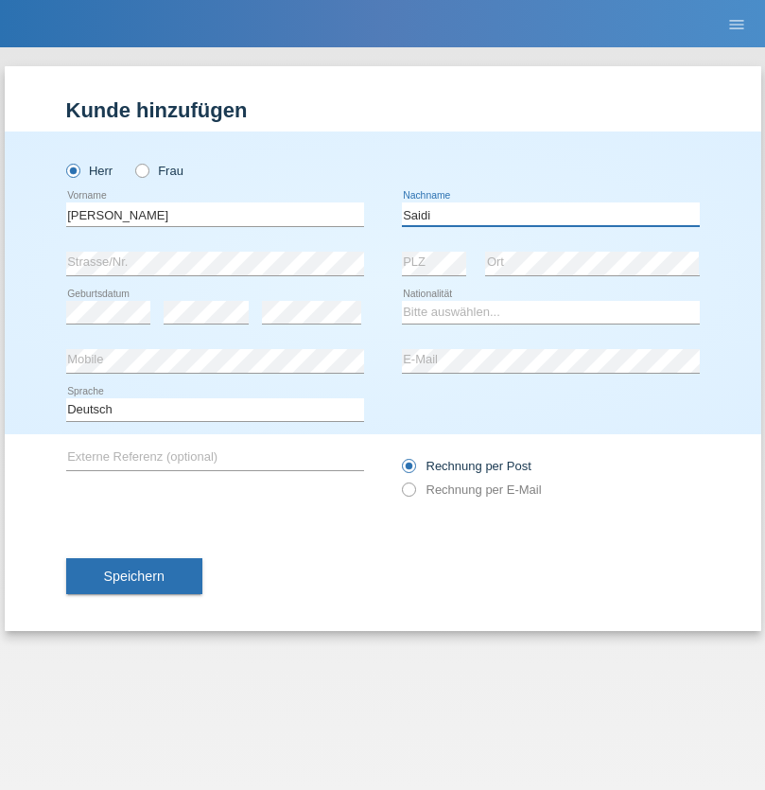
type input "Saidi"
select select "CH"
radio input "true"
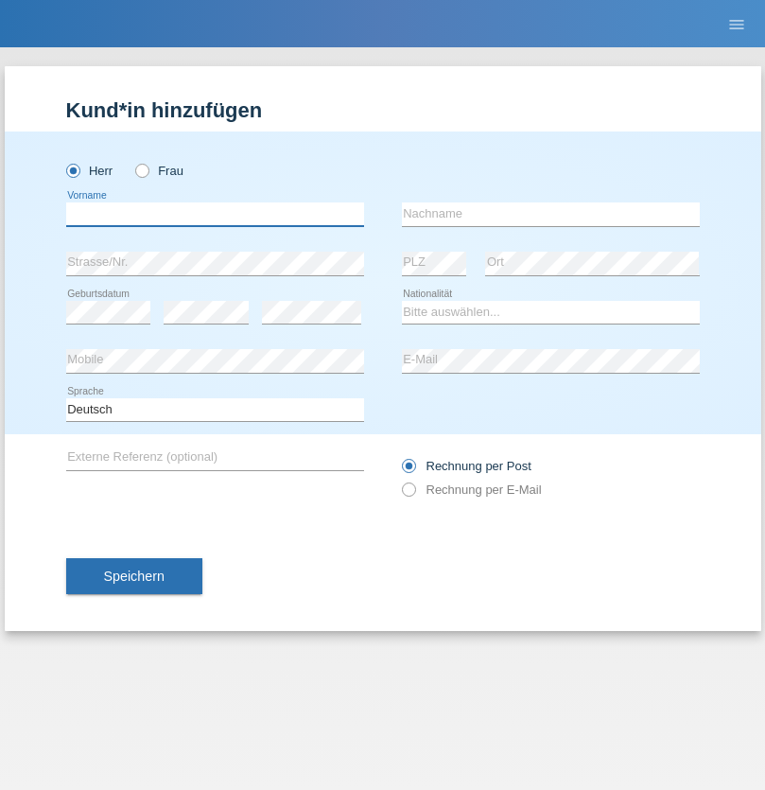
click at [215, 214] on input "text" at bounding box center [215, 214] width 298 height 24
type input "Matusa"
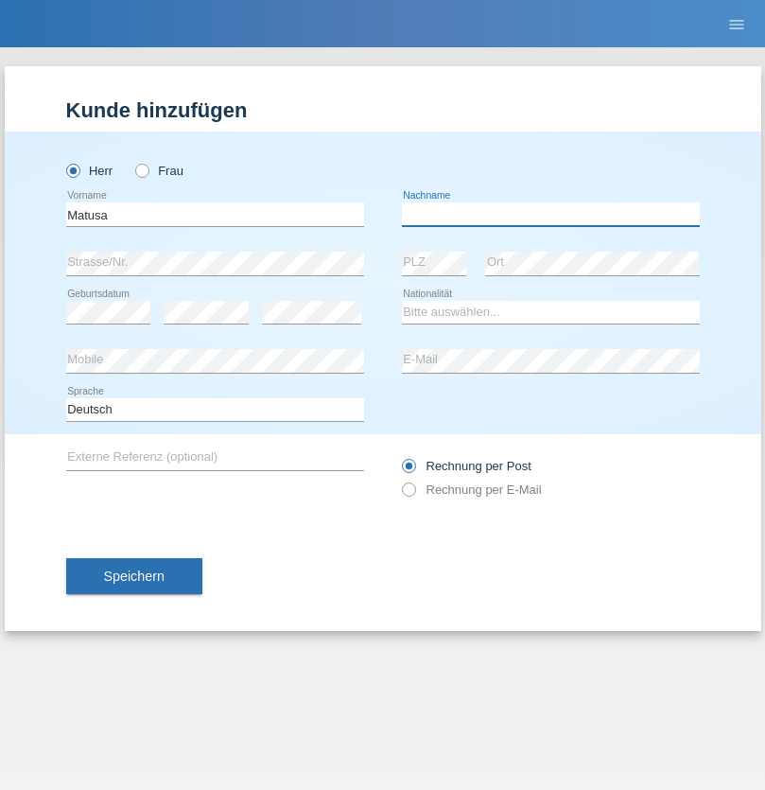
click at [550, 214] on input "text" at bounding box center [551, 214] width 298 height 24
type input "Marian valentin"
select select "OM"
select select "C"
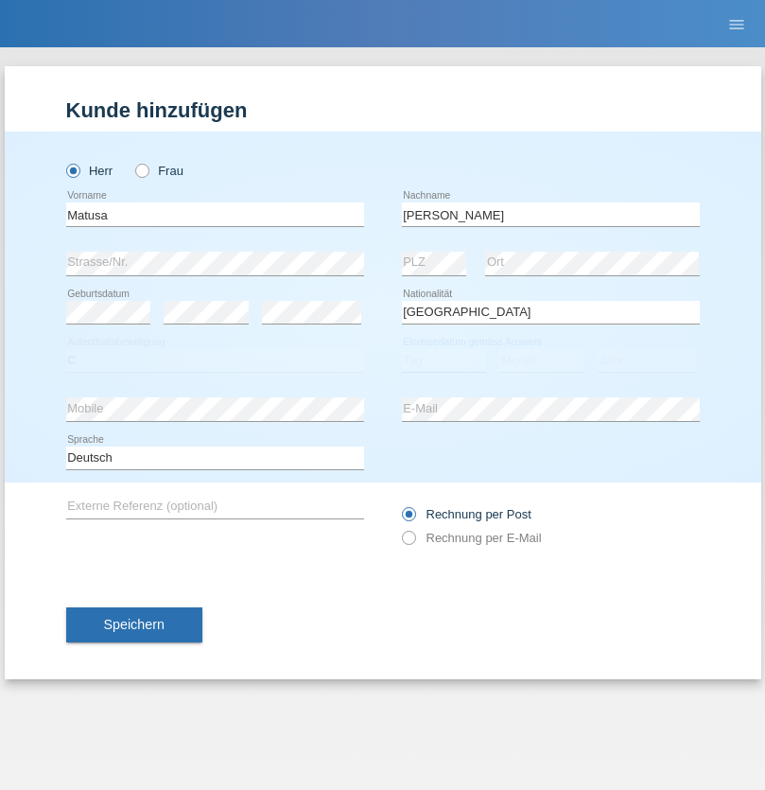
select select "01"
select select "06"
select select "2016"
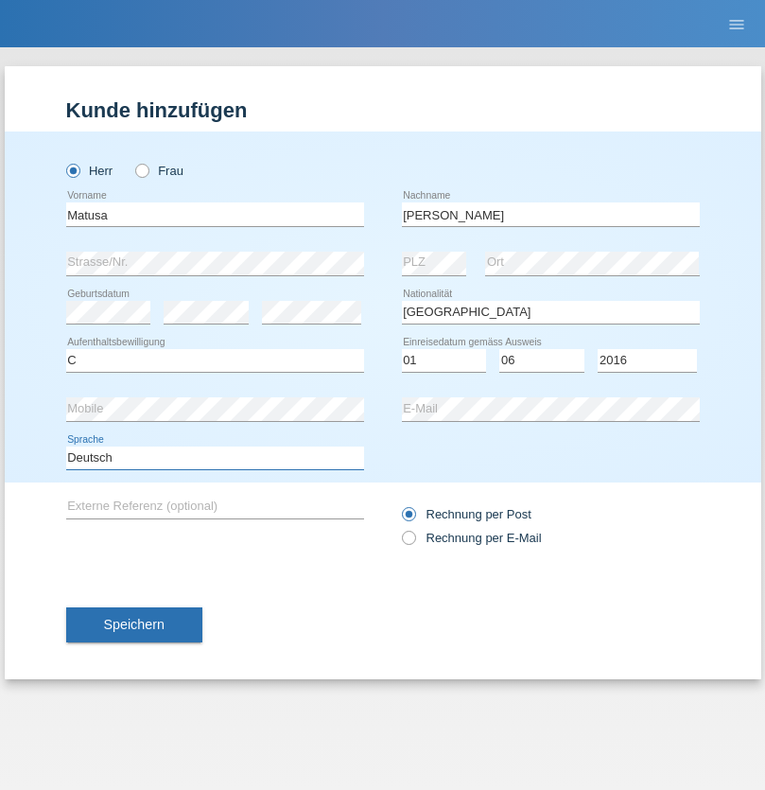
select select "en"
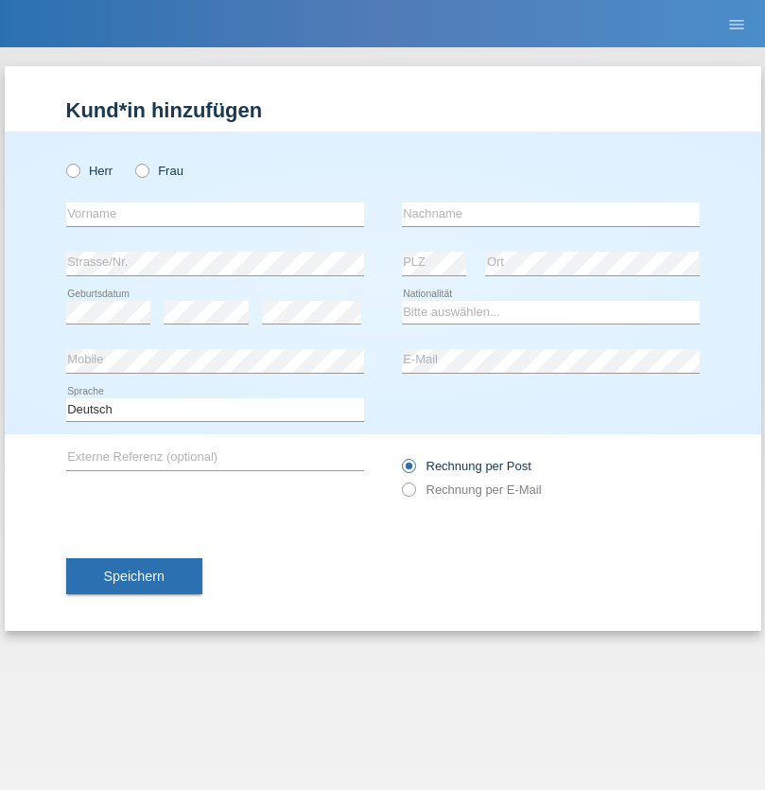
radio input "true"
click at [215, 214] on input "text" at bounding box center [215, 214] width 298 height 24
type input "[PERSON_NAME]"
click at [550, 214] on input "text" at bounding box center [551, 214] width 298 height 24
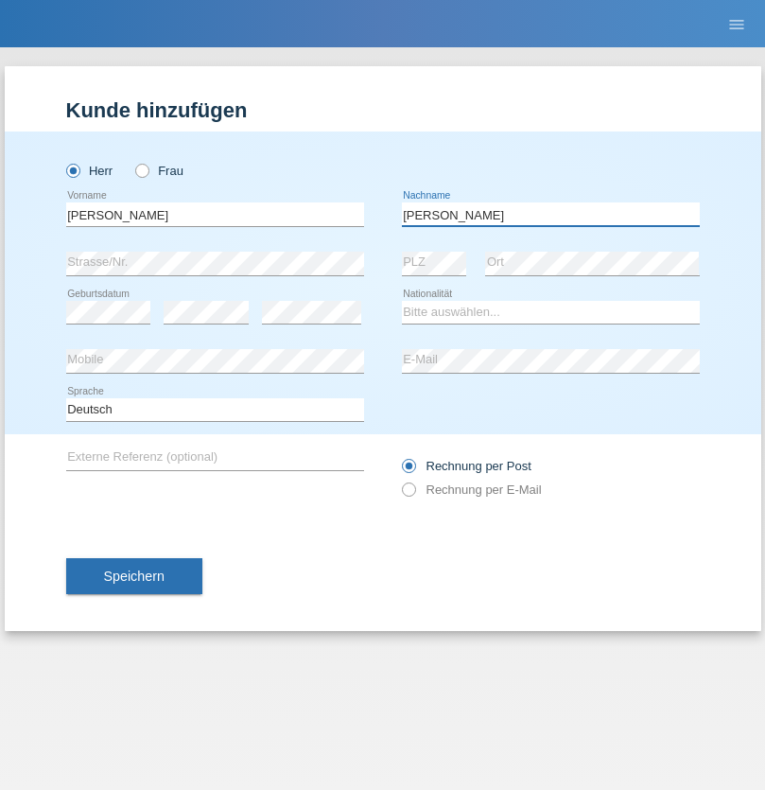
type input "Branquinho Alexander"
select select "PT"
select select "C"
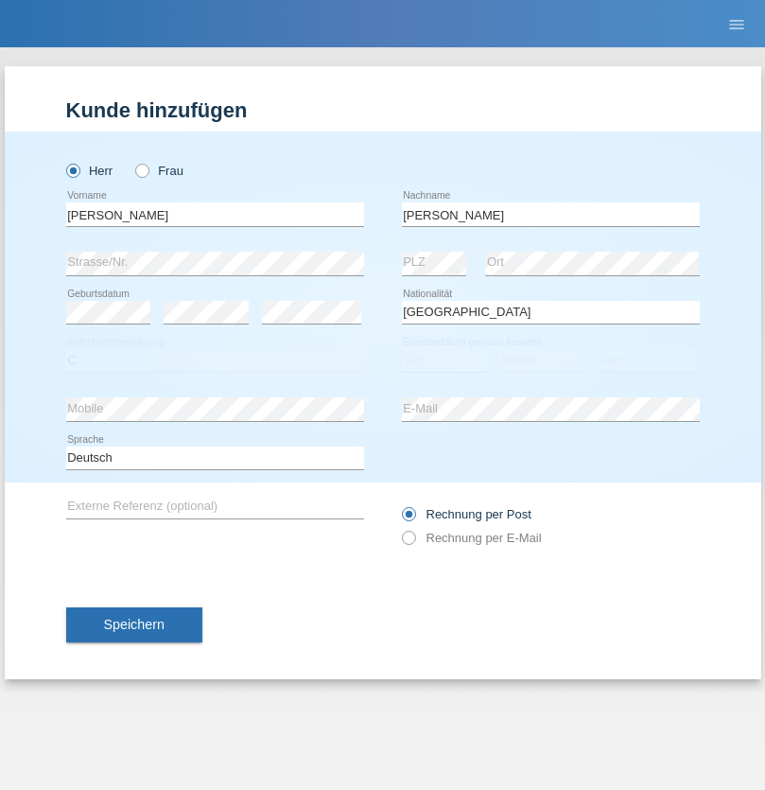
select select "23"
select select "08"
select select "2021"
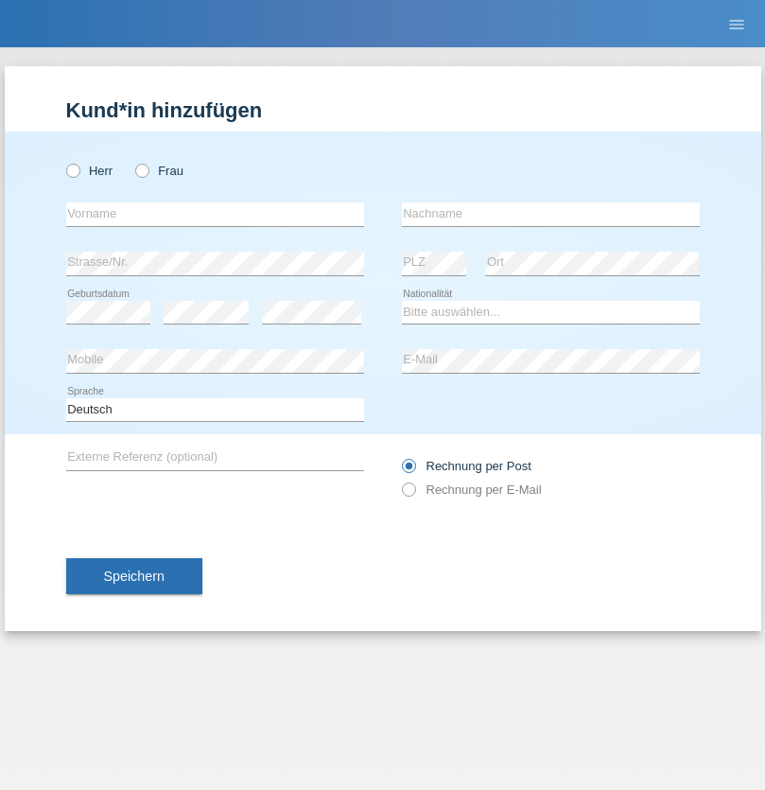
radio input "true"
click at [215, 214] on input "text" at bounding box center [215, 214] width 298 height 24
type input "Luca"
click at [550, 214] on input "text" at bounding box center [551, 214] width 298 height 24
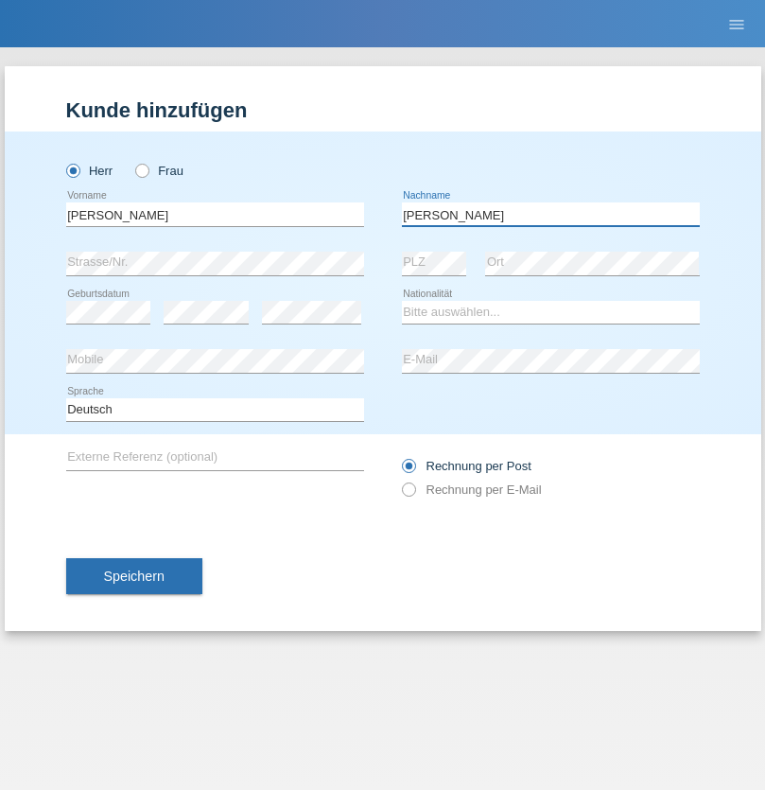
type input "Meier"
select select "CH"
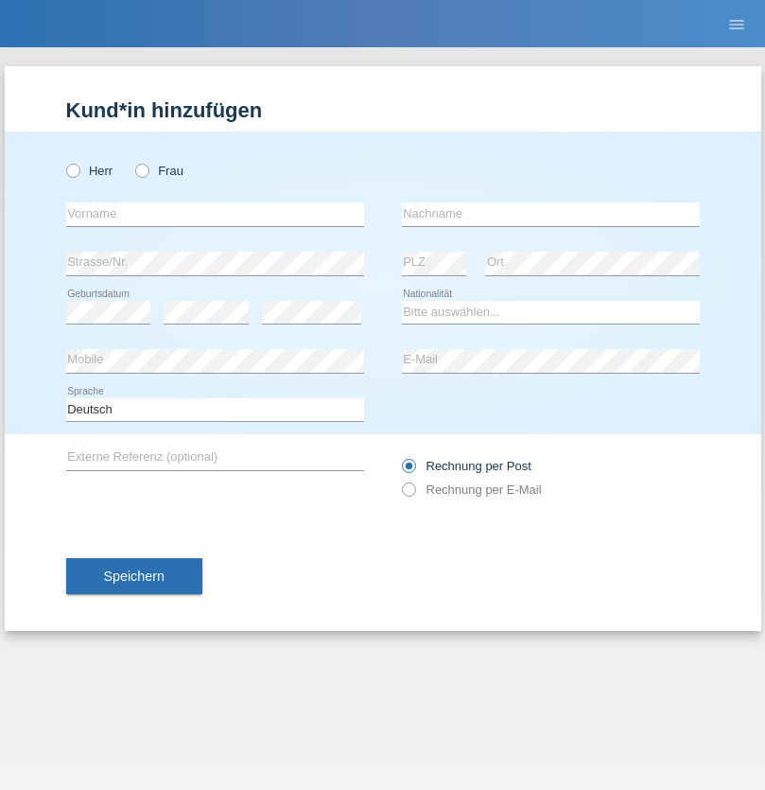
radio input "true"
click at [215, 214] on input "text" at bounding box center [215, 214] width 298 height 24
type input "Szilvia"
click at [550, 214] on input "text" at bounding box center [551, 214] width 298 height 24
type input "Olakh"
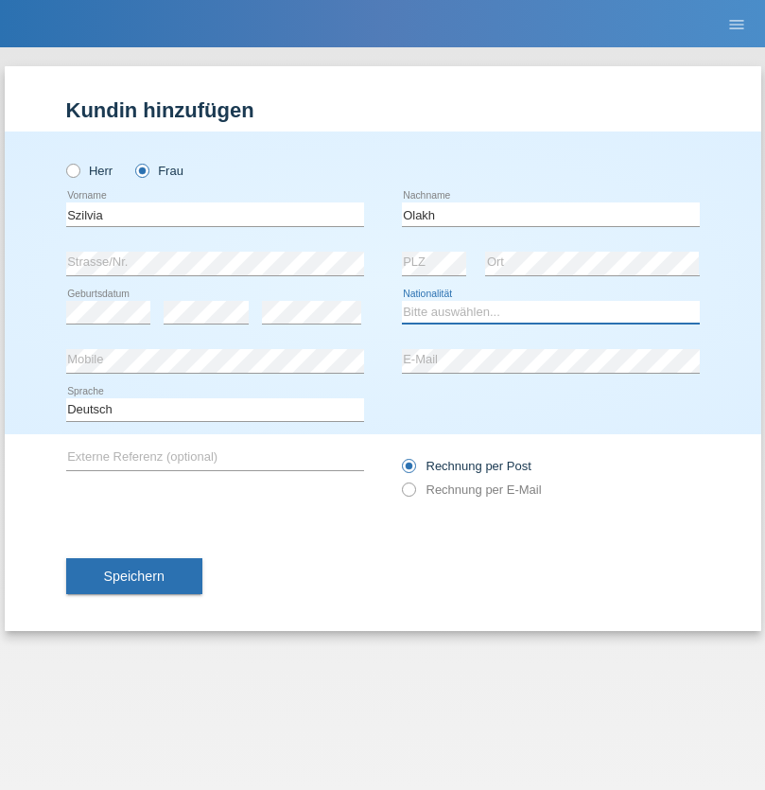
select select "UA"
select select "C"
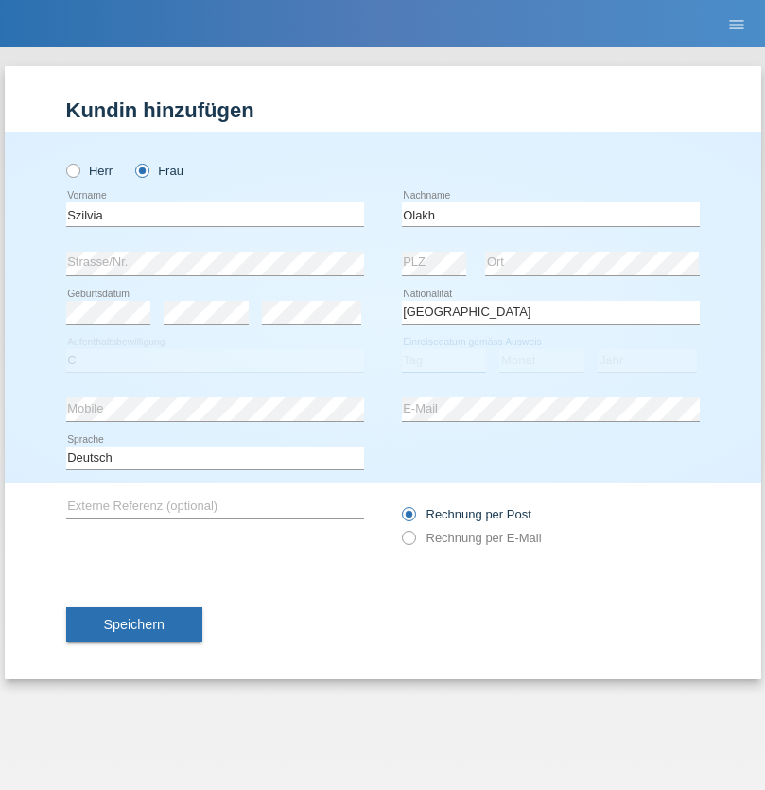
select select "14"
select select "09"
select select "2021"
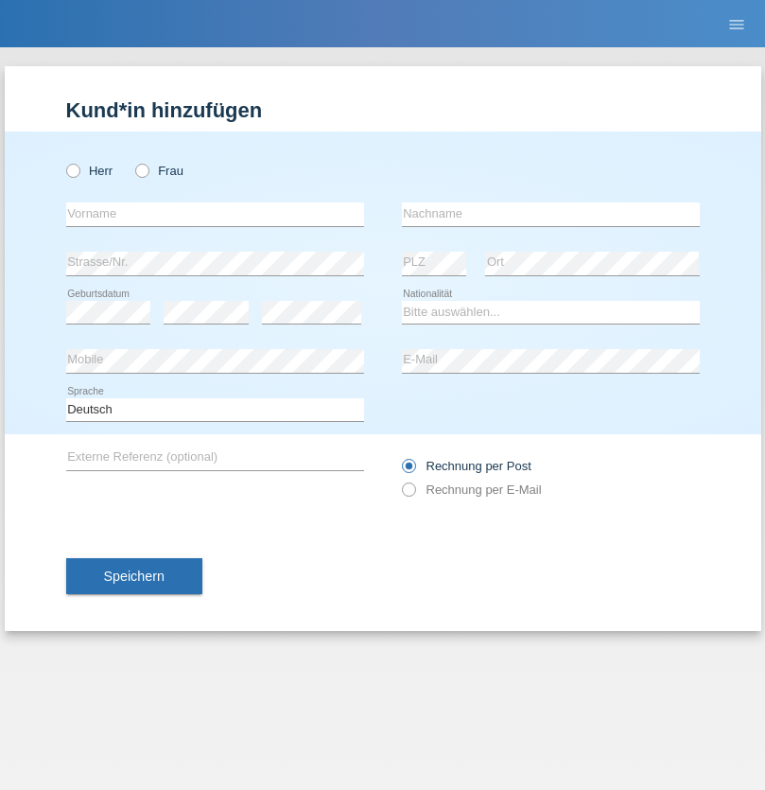
radio input "true"
click at [215, 214] on input "text" at bounding box center [215, 214] width 298 height 24
type input "Asrit"
click at [550, 214] on input "text" at bounding box center [551, 214] width 298 height 24
type input "Kupa"
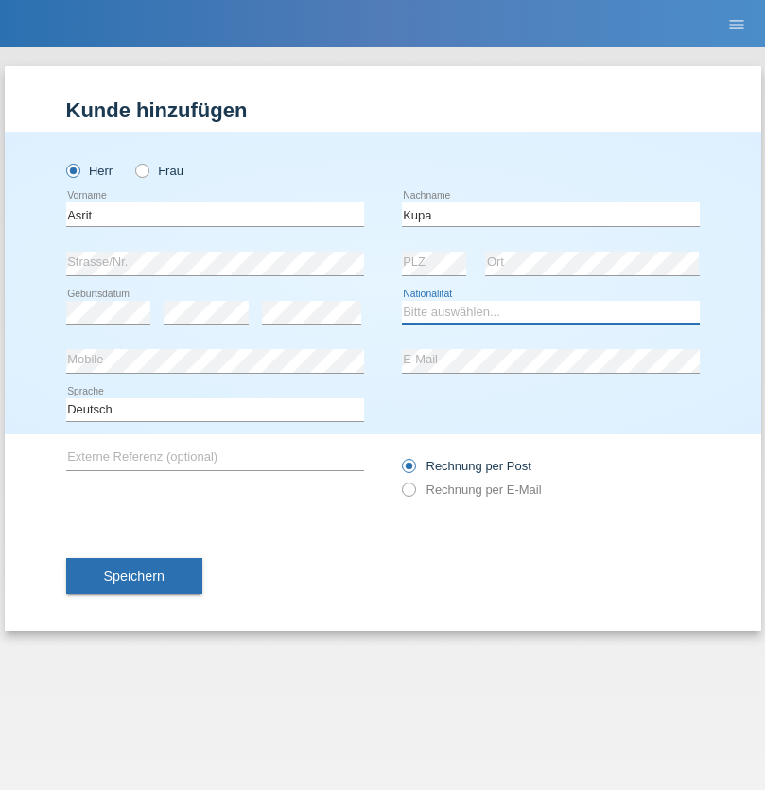
select select "MK"
select select "C"
select select "27"
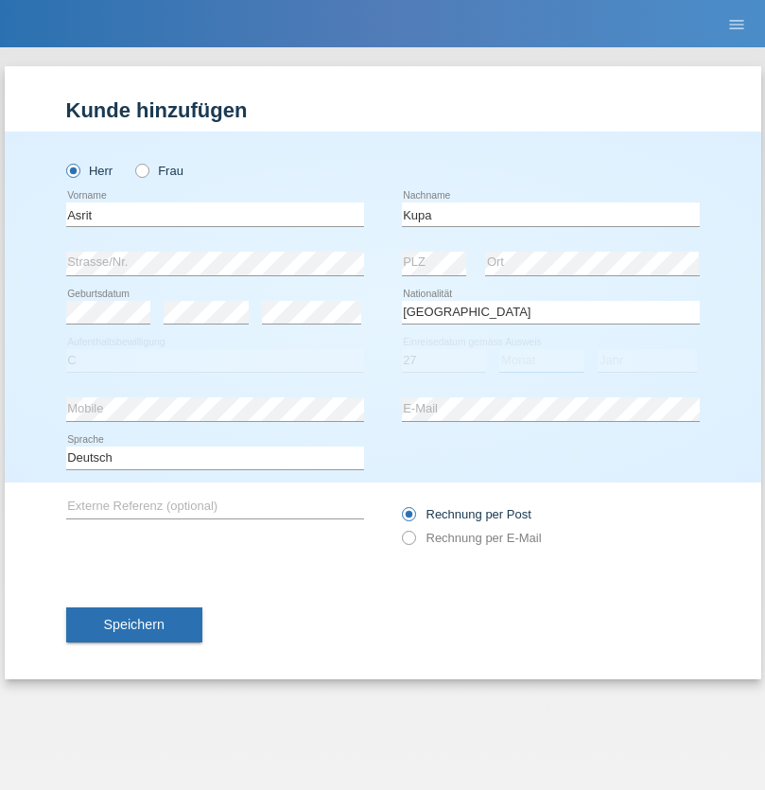
select select "05"
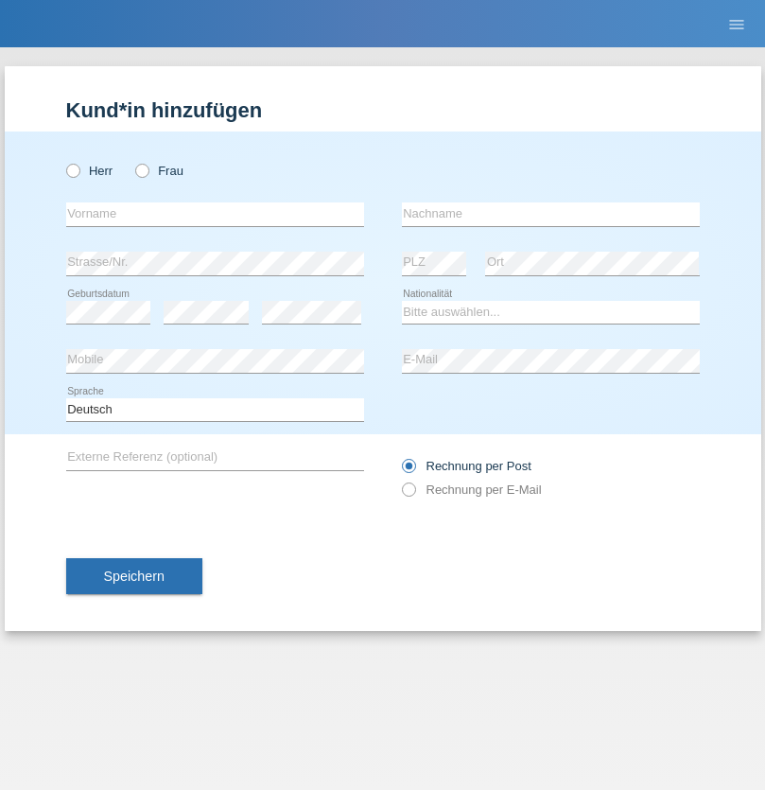
radio input "true"
click at [215, 214] on input "text" at bounding box center [215, 214] width 298 height 24
type input "Ibrahim"
click at [550, 214] on input "text" at bounding box center [551, 214] width 298 height 24
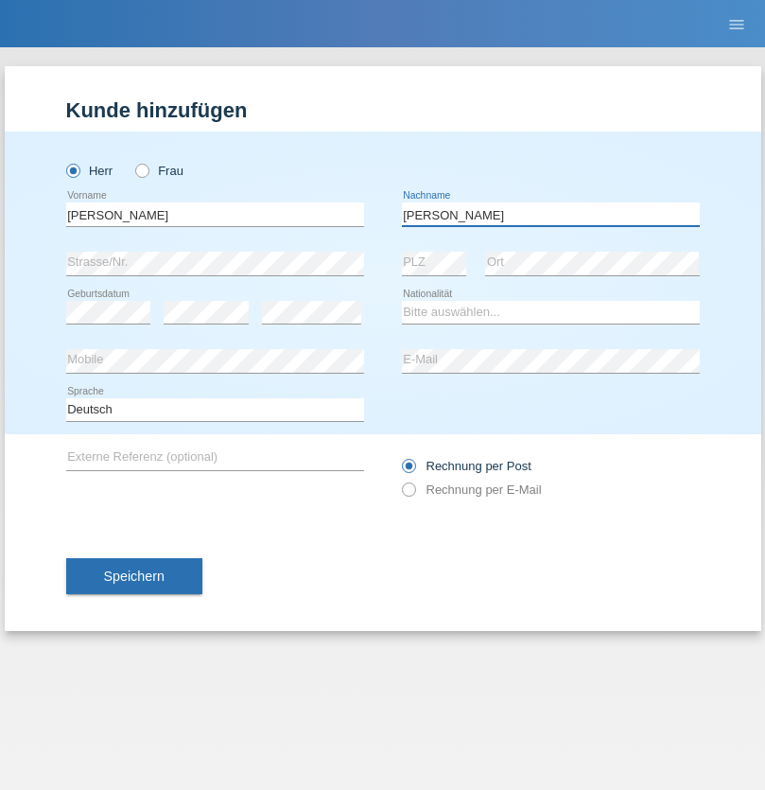
type input "Abbas"
select select "SY"
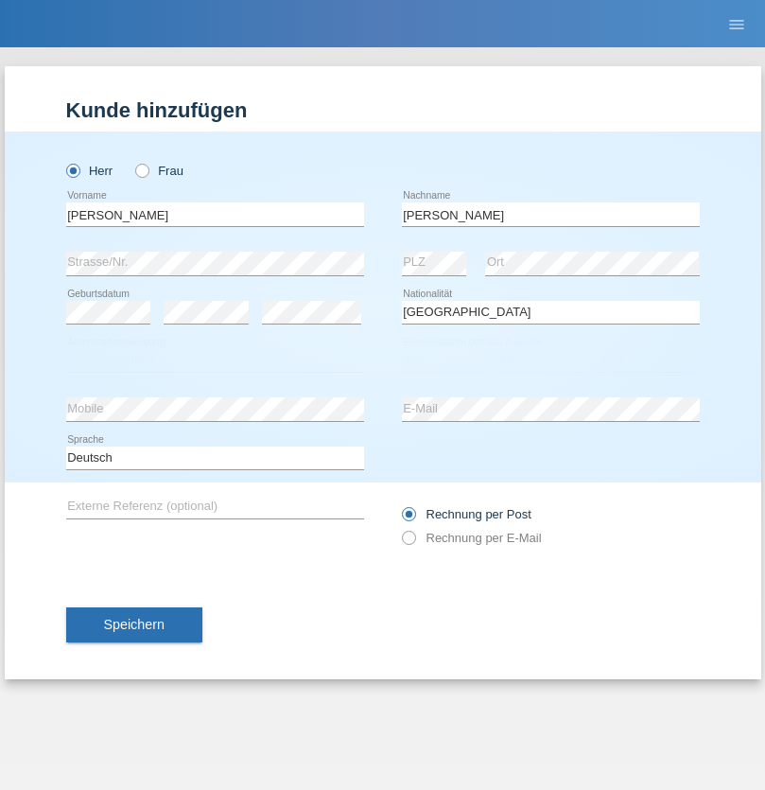
select select "C"
select select "14"
select select "09"
select select "2021"
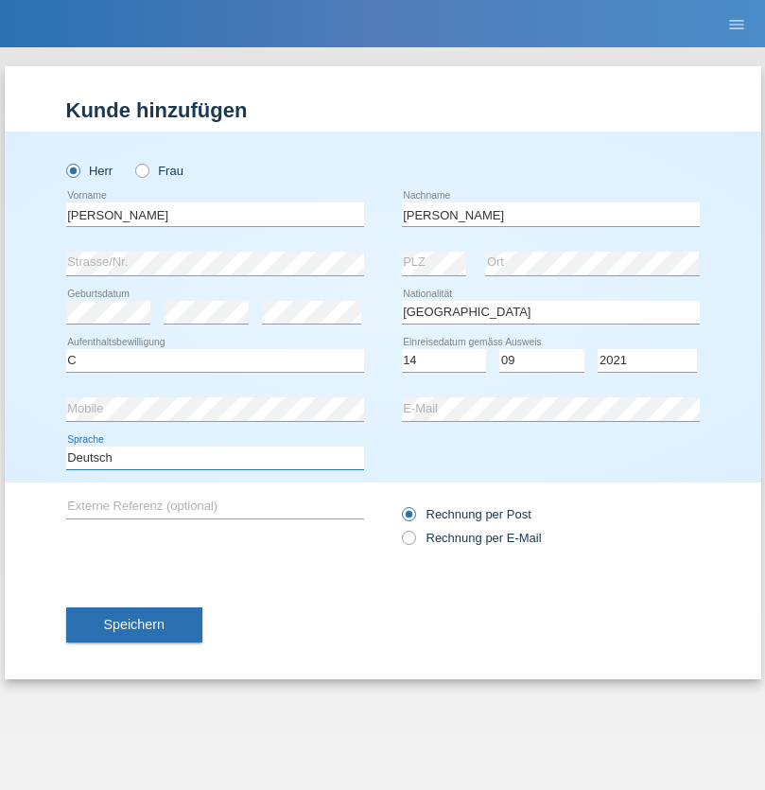
select select "en"
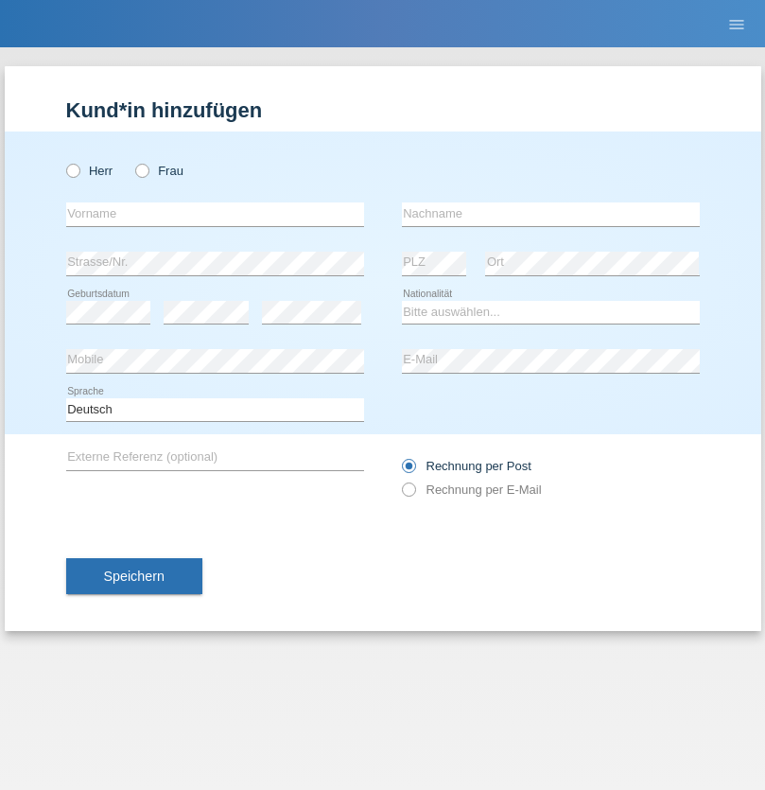
radio input "true"
select select "CH"
radio input "true"
click at [215, 214] on input "text" at bounding box center [215, 214] width 298 height 24
type input "[PERSON_NAME]"
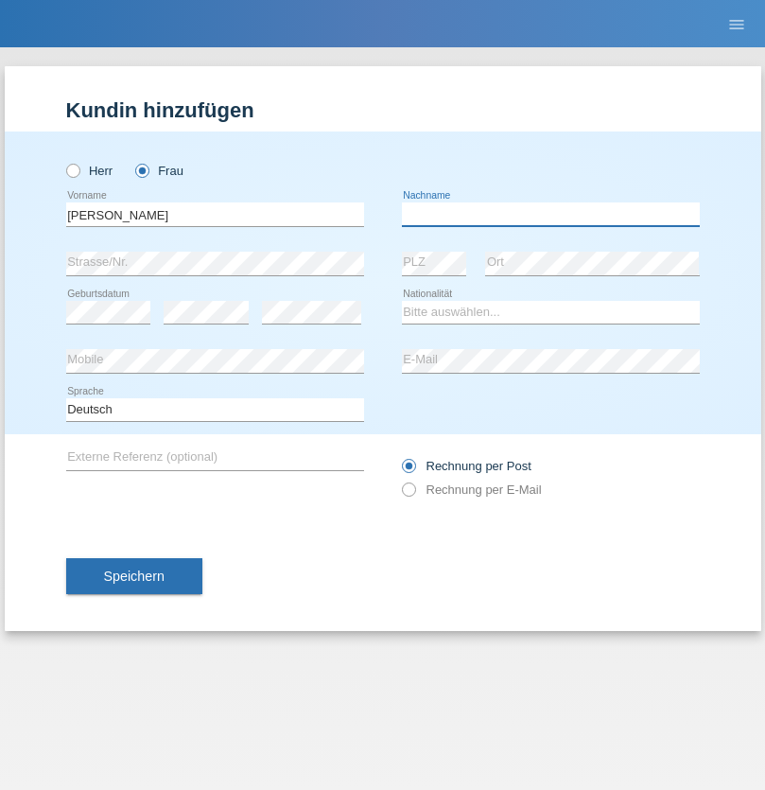
click at [550, 214] on input "text" at bounding box center [551, 214] width 298 height 24
type input "Bacic"
select select "CH"
